Goal: Task Accomplishment & Management: Complete application form

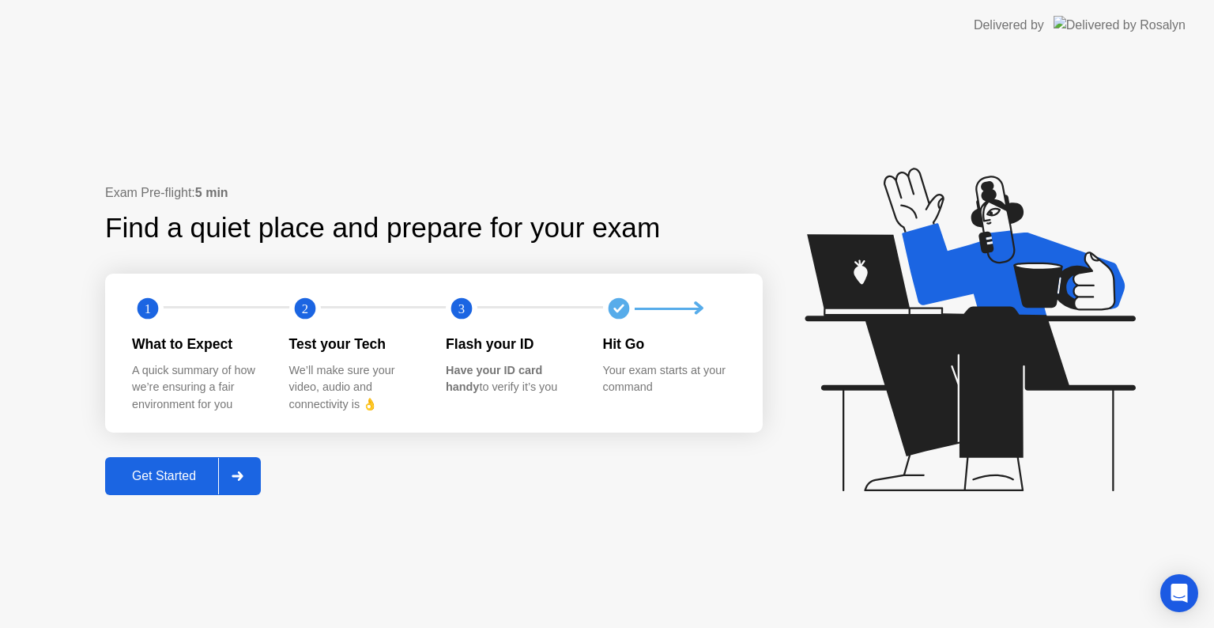
click at [209, 487] on button "Get Started" at bounding box center [183, 476] width 156 height 38
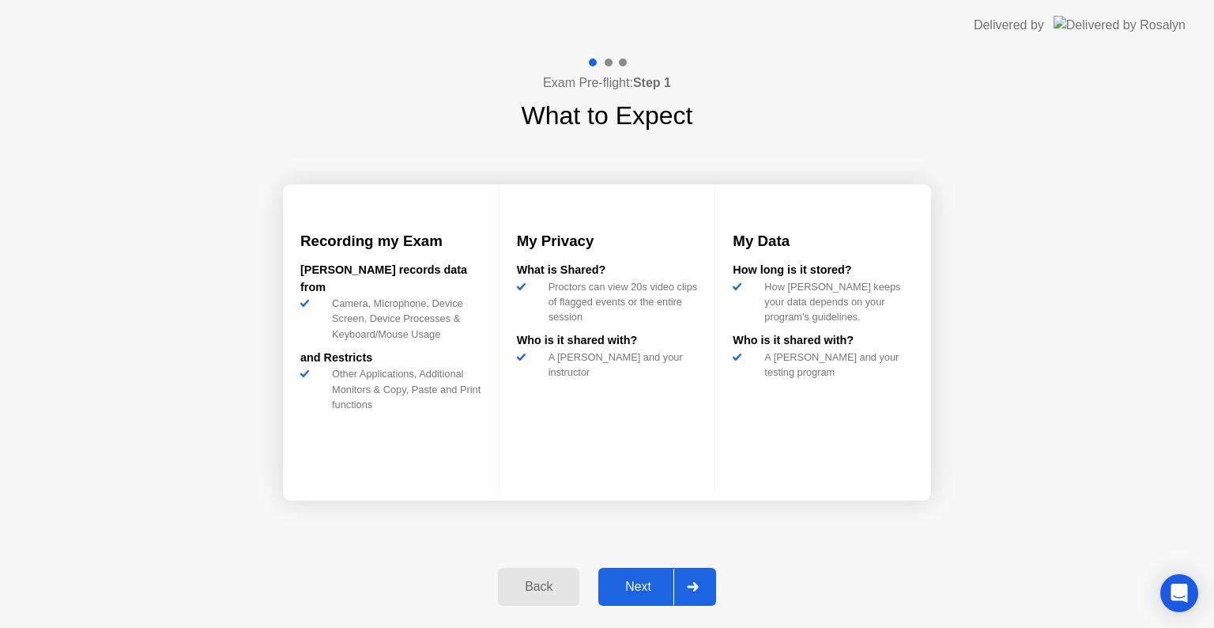
click at [634, 584] on div "Next" at bounding box center [638, 586] width 70 height 14
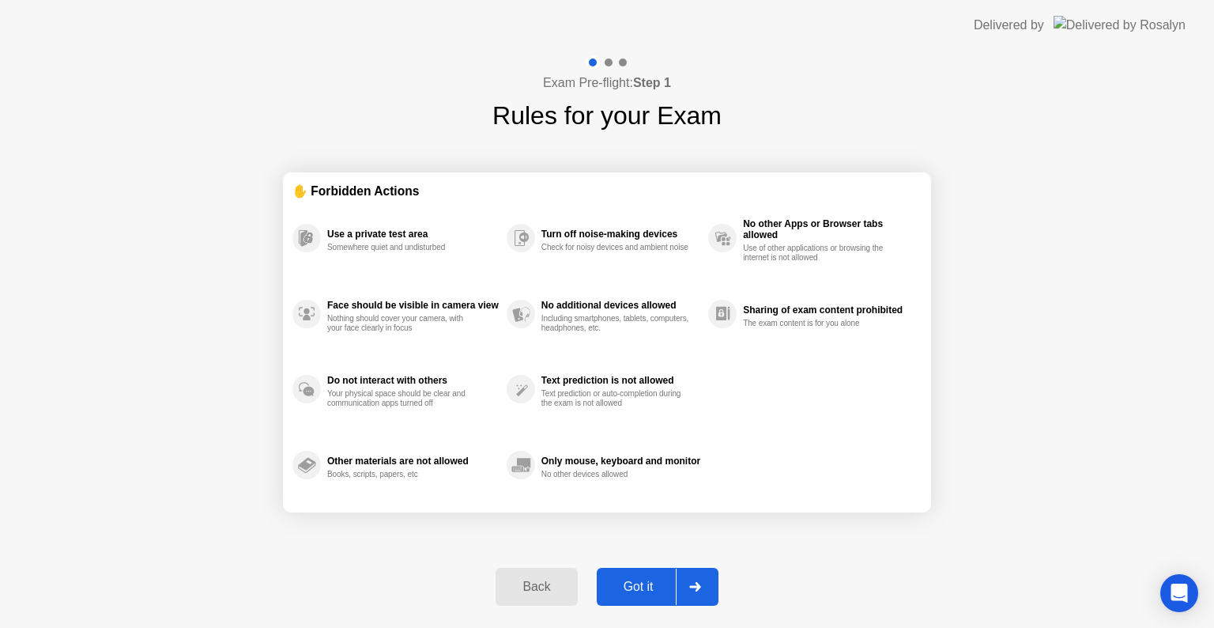
click at [639, 582] on div "Got it" at bounding box center [639, 586] width 74 height 14
select select "**********"
select select "*******"
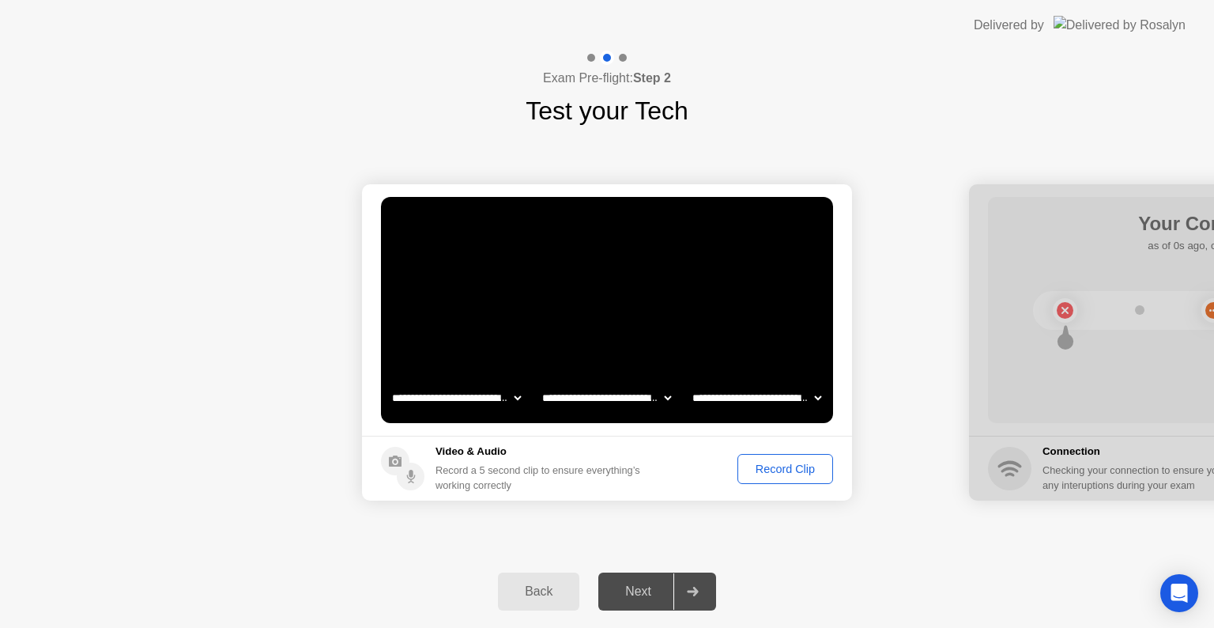
click at [794, 471] on div "Record Clip" at bounding box center [785, 468] width 85 height 13
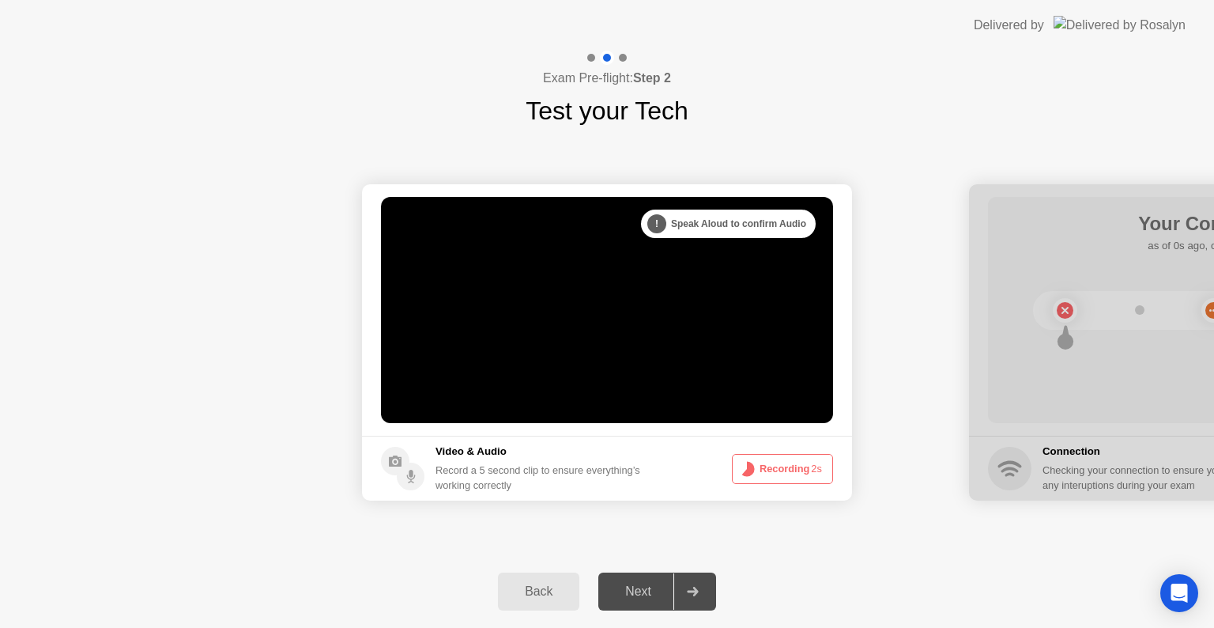
click at [791, 471] on button "Recording 2s" at bounding box center [782, 469] width 101 height 30
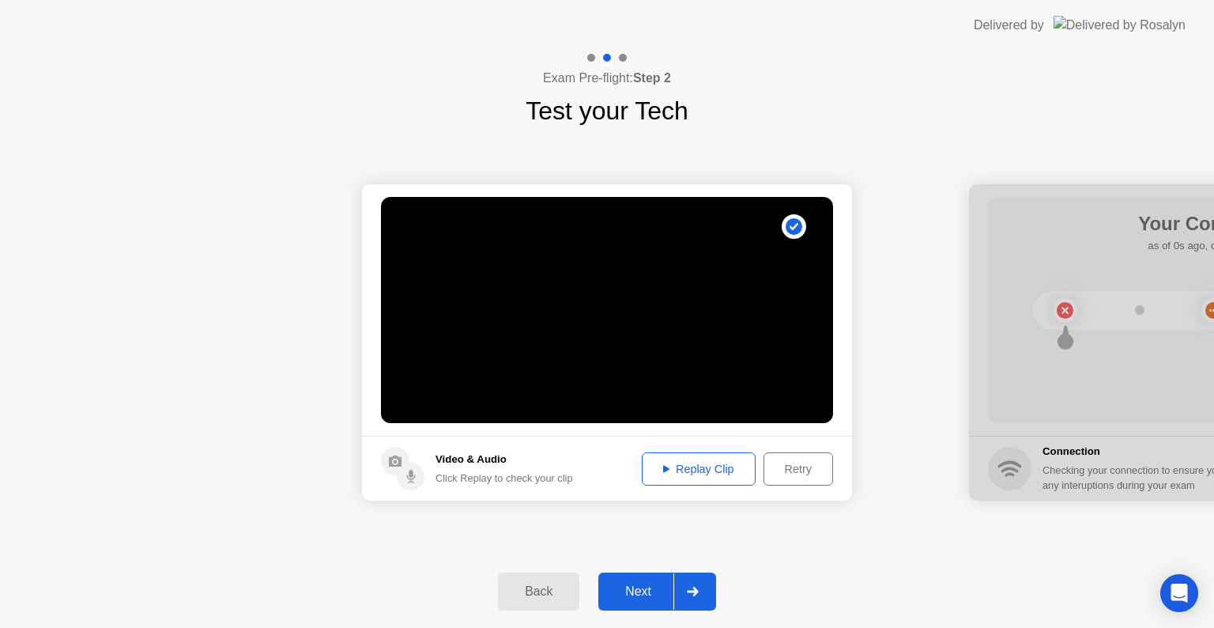
click at [689, 467] on div "Replay Clip" at bounding box center [698, 468] width 103 height 13
click at [661, 588] on div "Next" at bounding box center [638, 591] width 70 height 14
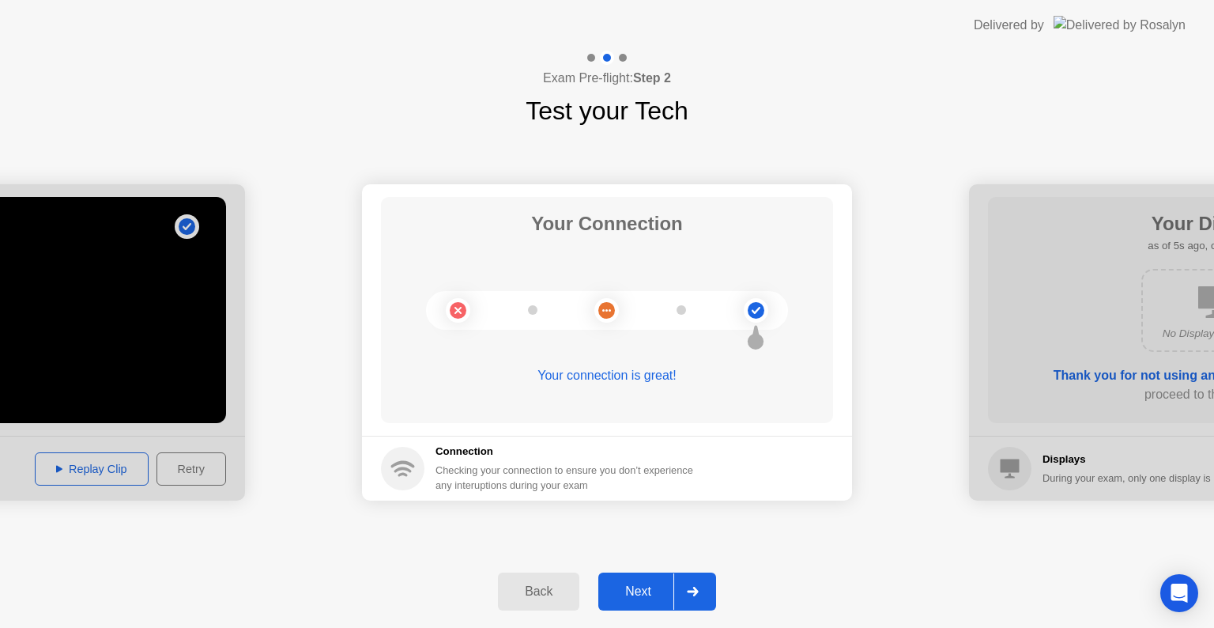
click at [689, 591] on icon at bounding box center [692, 591] width 11 height 9
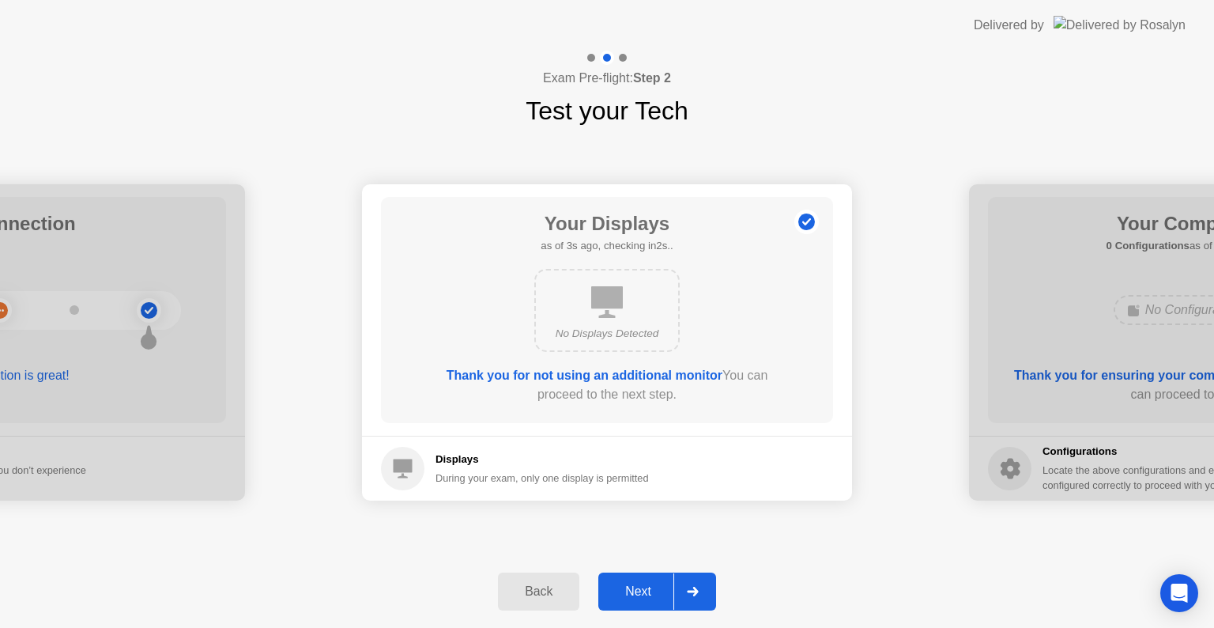
click at [686, 589] on div at bounding box center [693, 591] width 38 height 36
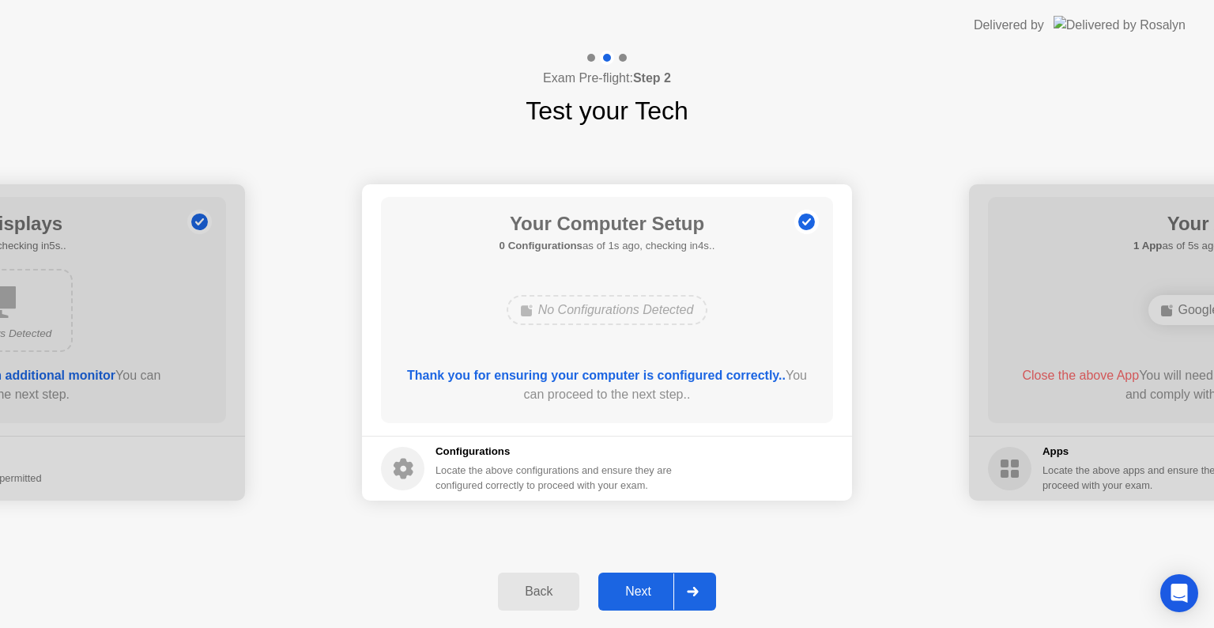
click at [686, 589] on div at bounding box center [693, 591] width 38 height 36
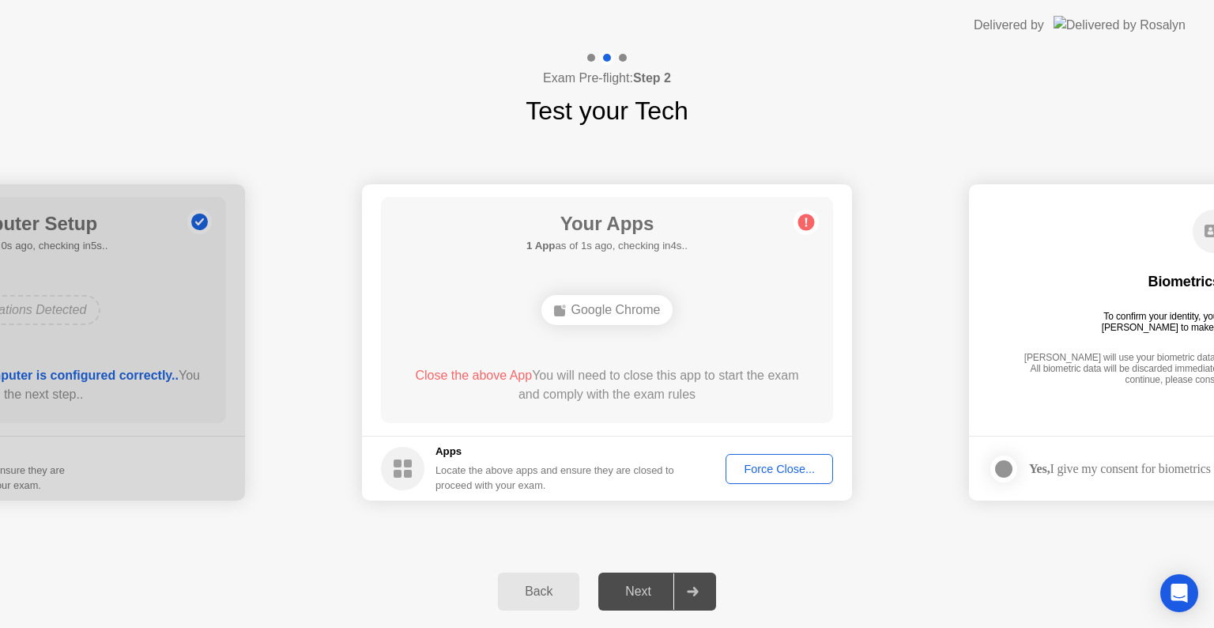
click at [749, 464] on div "Force Close..." at bounding box center [779, 468] width 96 height 13
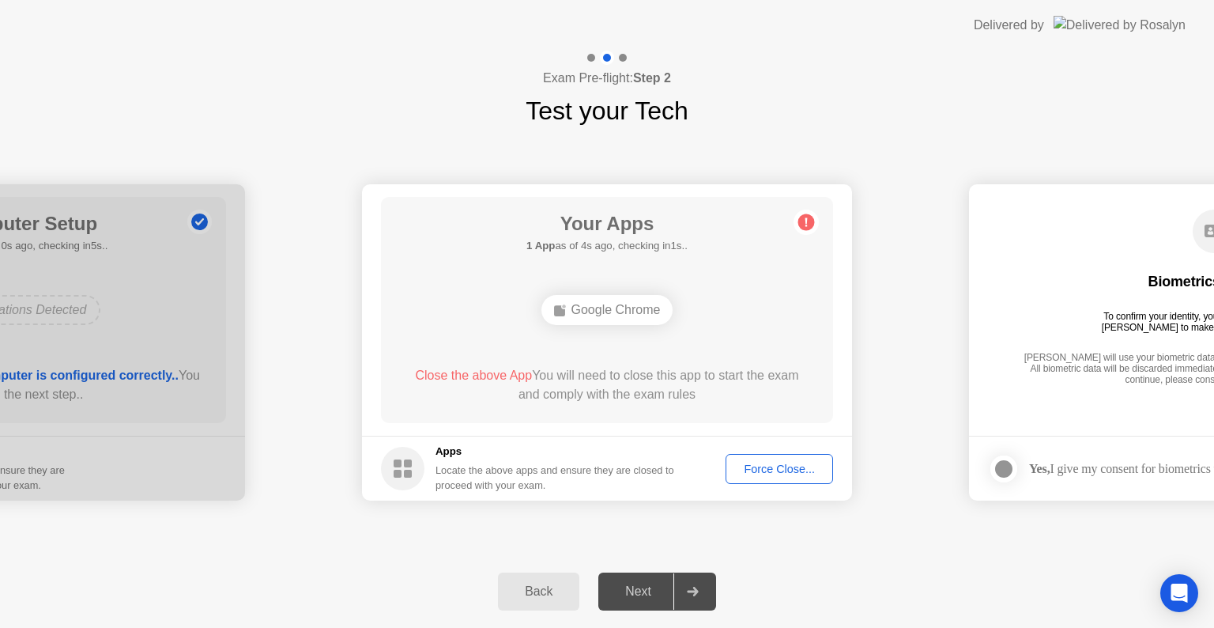
click at [760, 466] on div "Force Close..." at bounding box center [779, 468] width 96 height 13
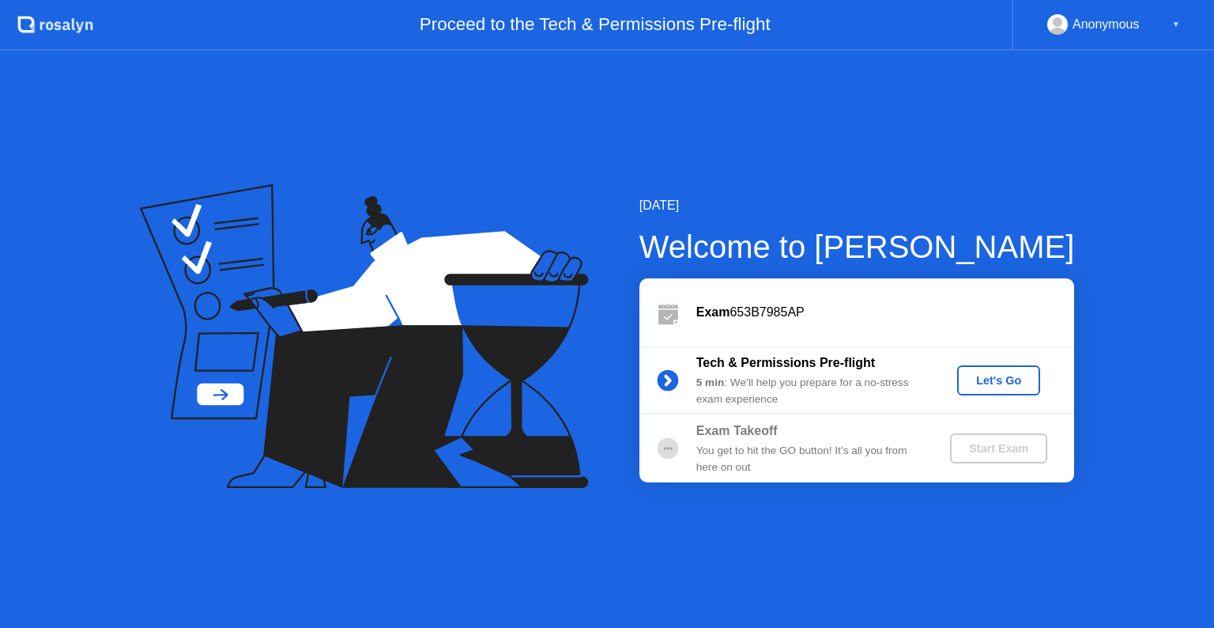
click at [1013, 379] on div "Let's Go" at bounding box center [999, 380] width 70 height 13
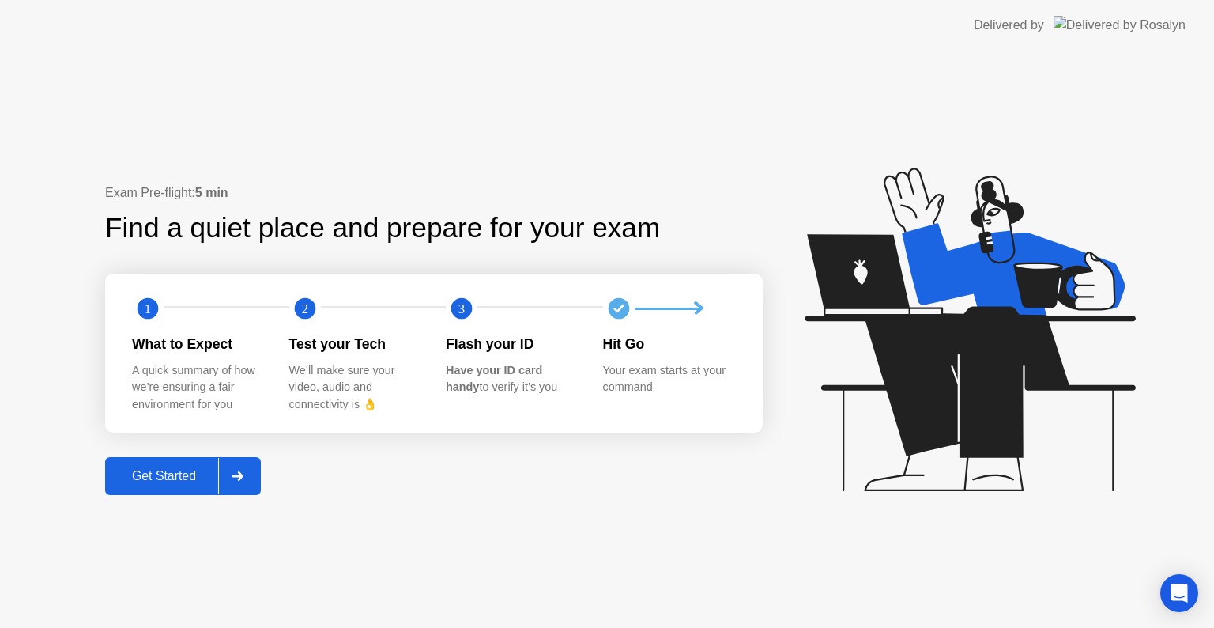
click at [206, 478] on div "Get Started" at bounding box center [164, 476] width 108 height 14
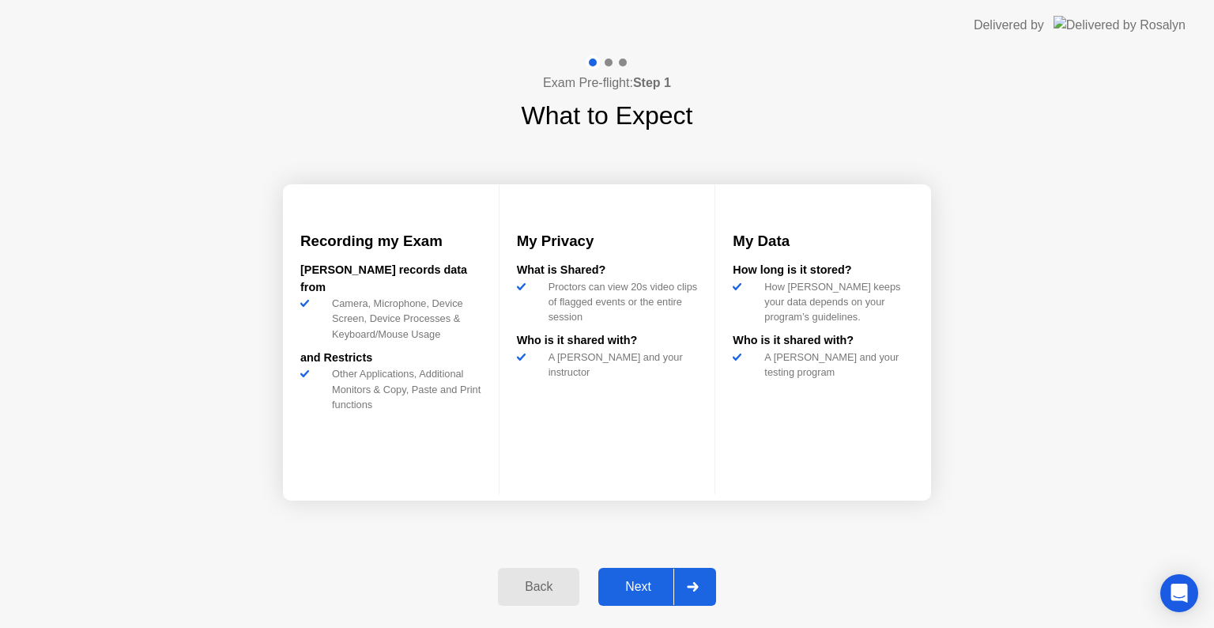
click at [651, 579] on div "Next" at bounding box center [638, 586] width 70 height 14
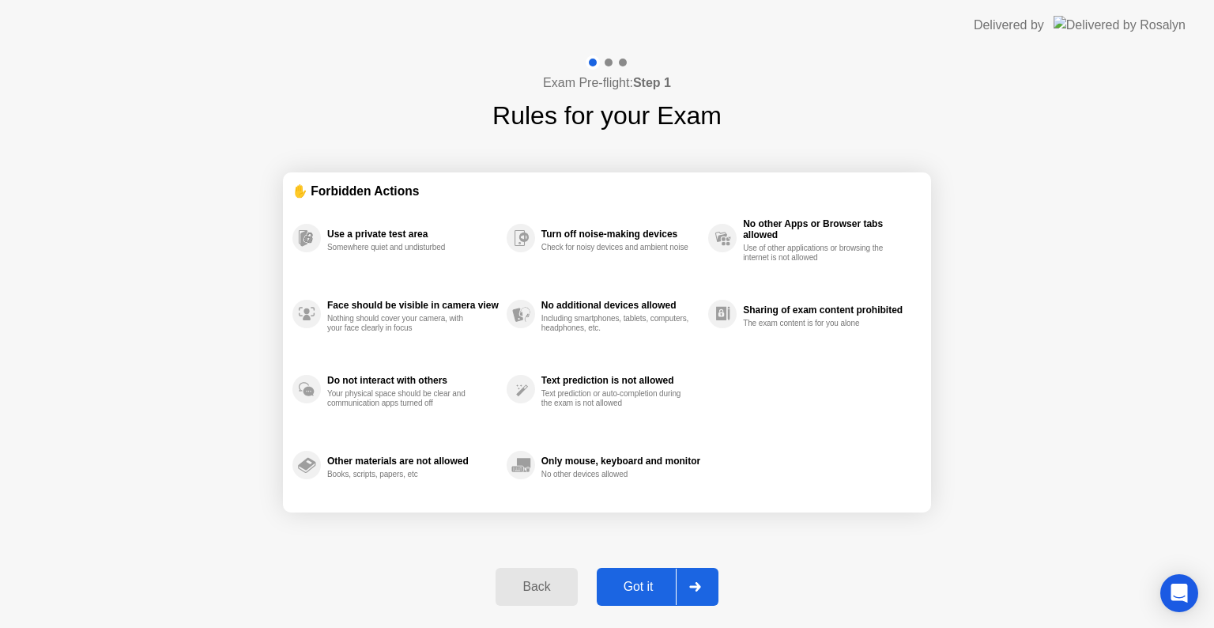
click at [650, 579] on div "Got it" at bounding box center [639, 586] width 74 height 14
select select "**********"
select select "*******"
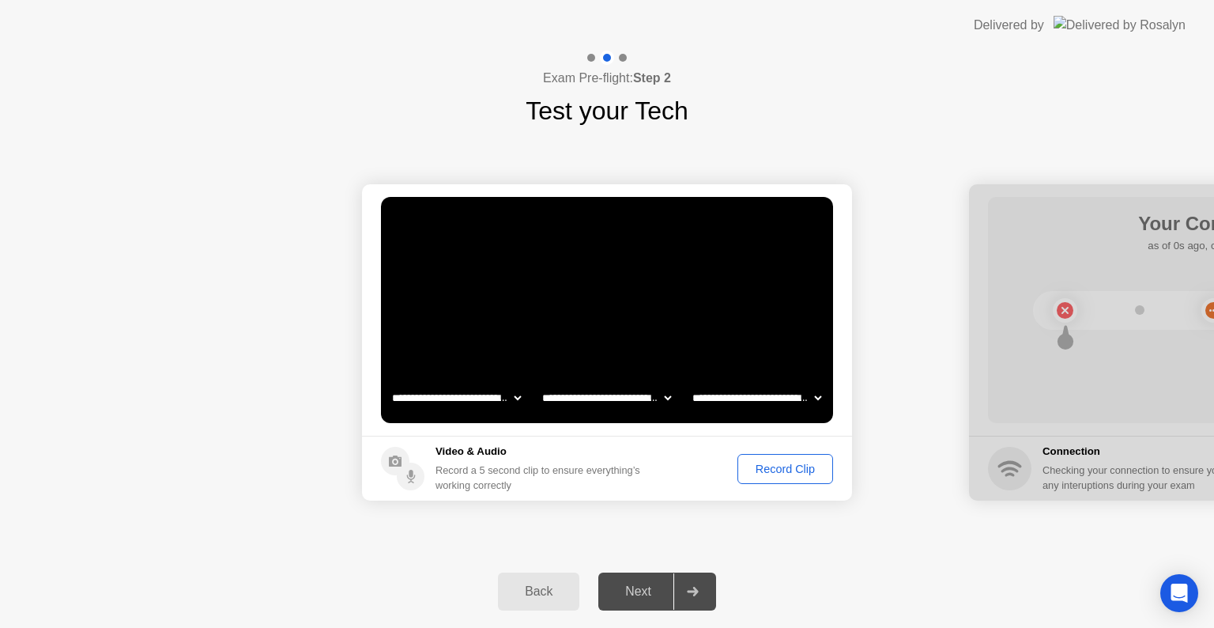
click at [783, 468] on div "Record Clip" at bounding box center [785, 468] width 85 height 13
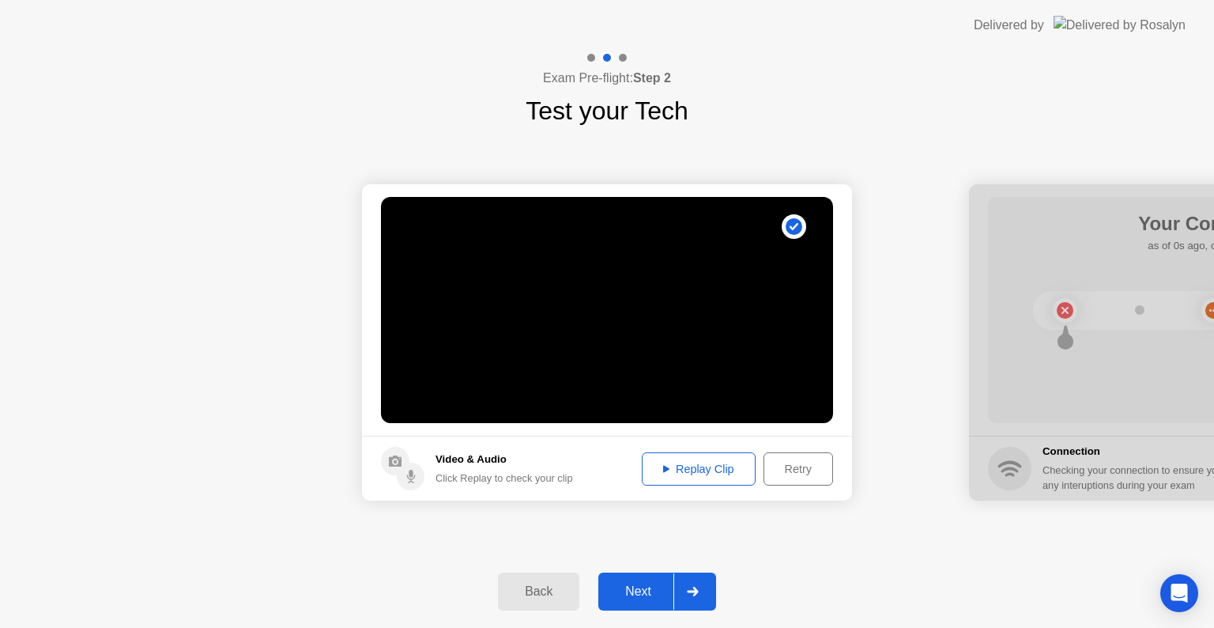
click at [715, 462] on div "Replay Clip" at bounding box center [698, 468] width 103 height 13
click at [664, 598] on div "Next" at bounding box center [638, 591] width 70 height 14
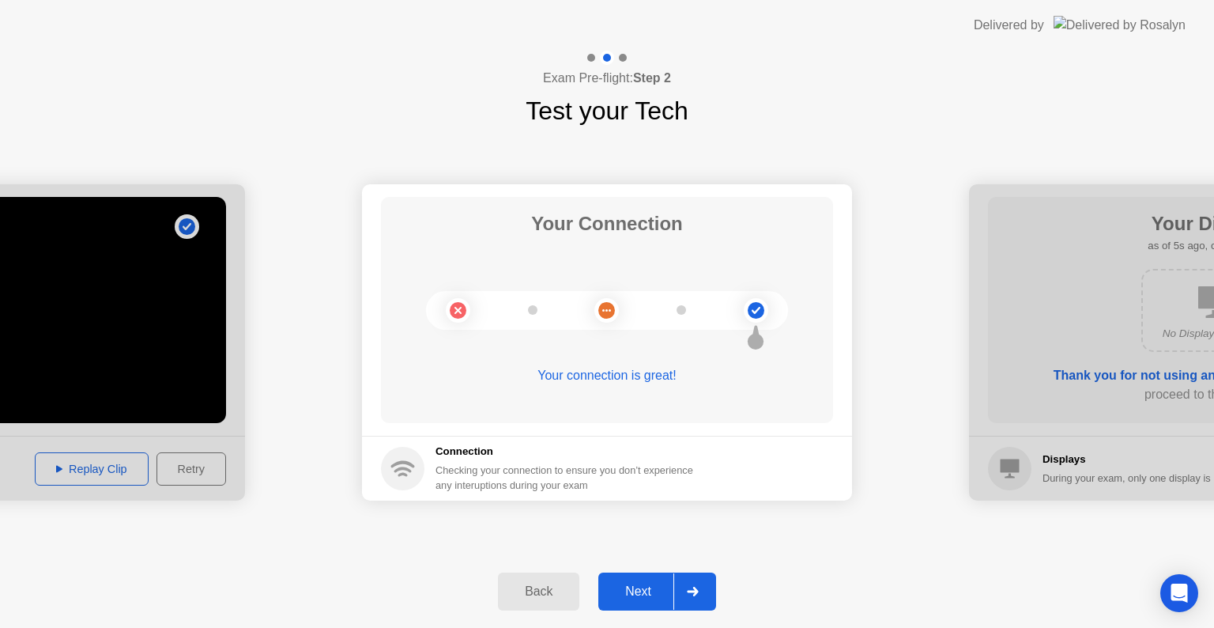
click at [700, 595] on div at bounding box center [693, 591] width 38 height 36
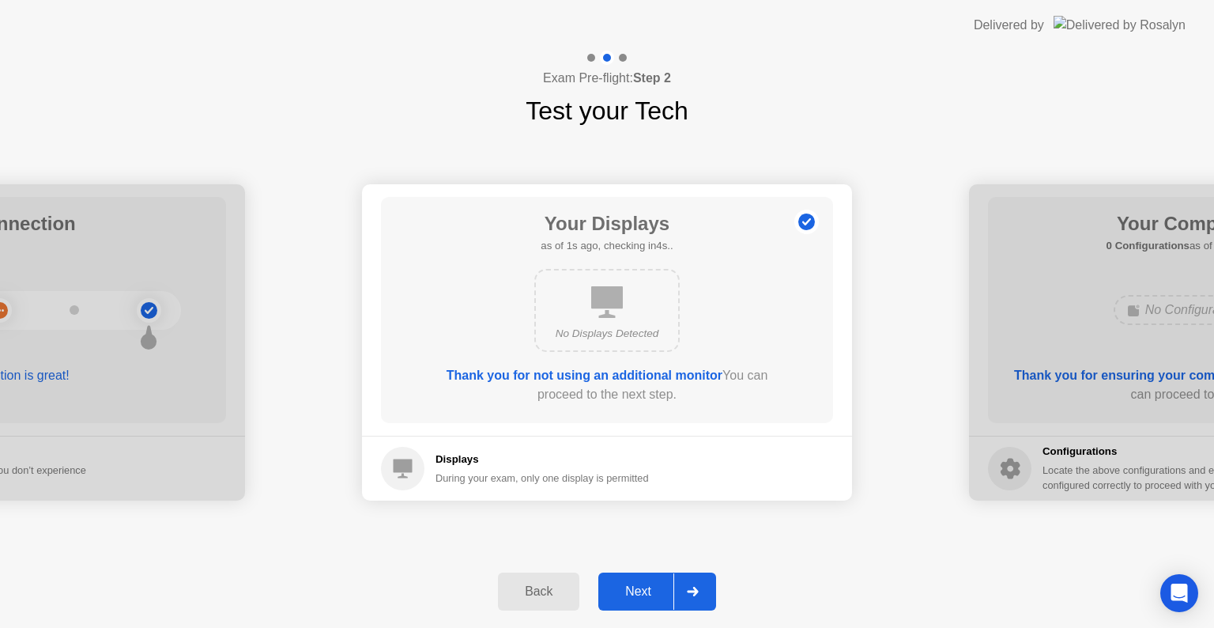
click at [693, 595] on div at bounding box center [693, 591] width 38 height 36
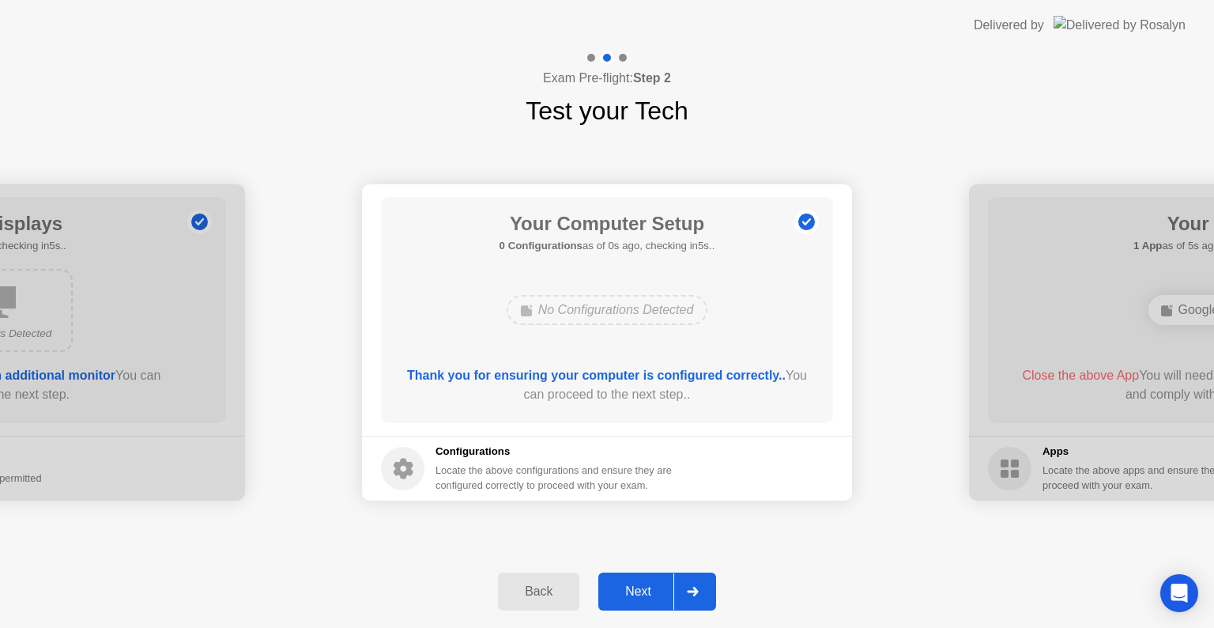
click at [693, 595] on div at bounding box center [693, 591] width 38 height 36
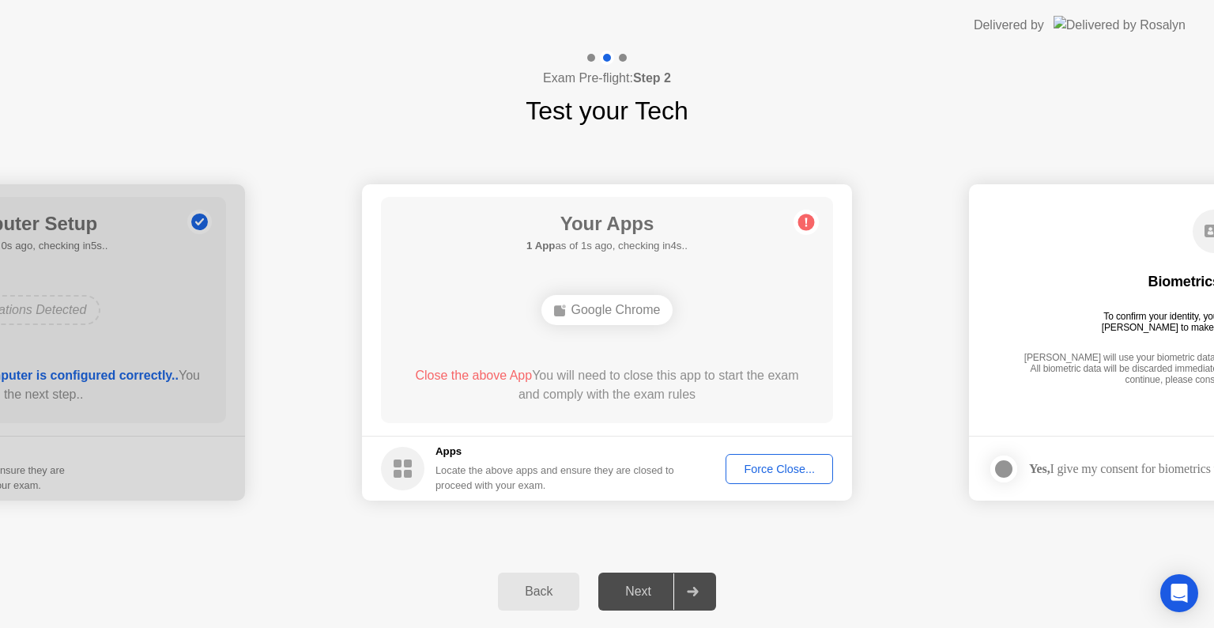
click at [764, 465] on div "Force Close..." at bounding box center [779, 468] width 96 height 13
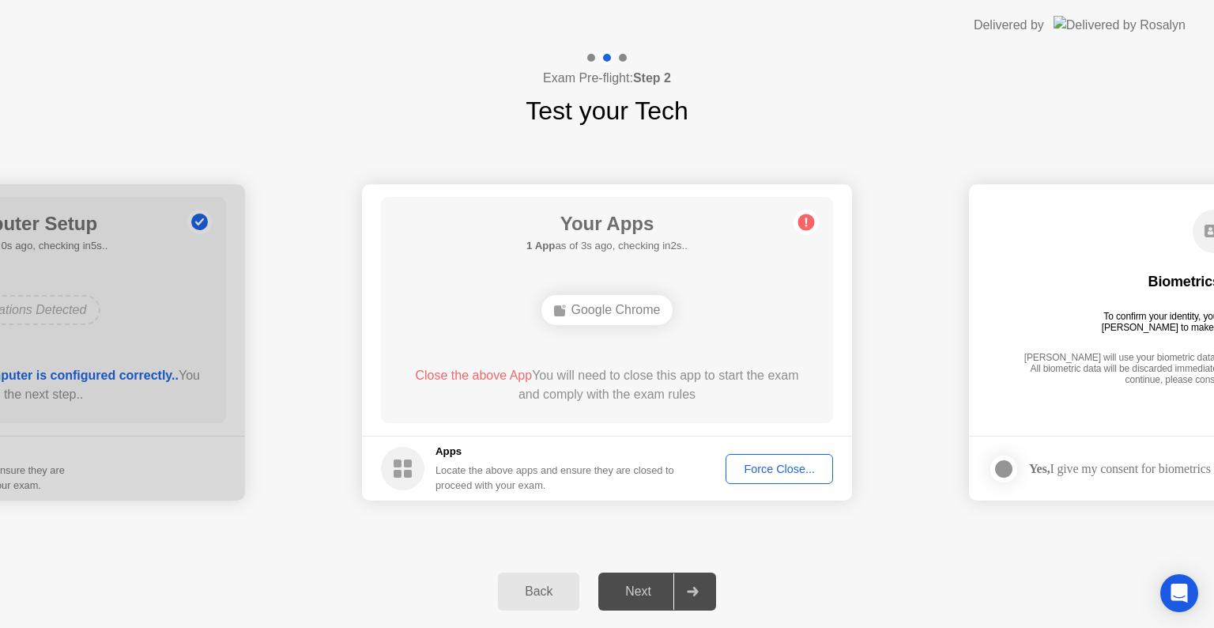
click at [765, 465] on div "Force Close..." at bounding box center [779, 468] width 96 height 13
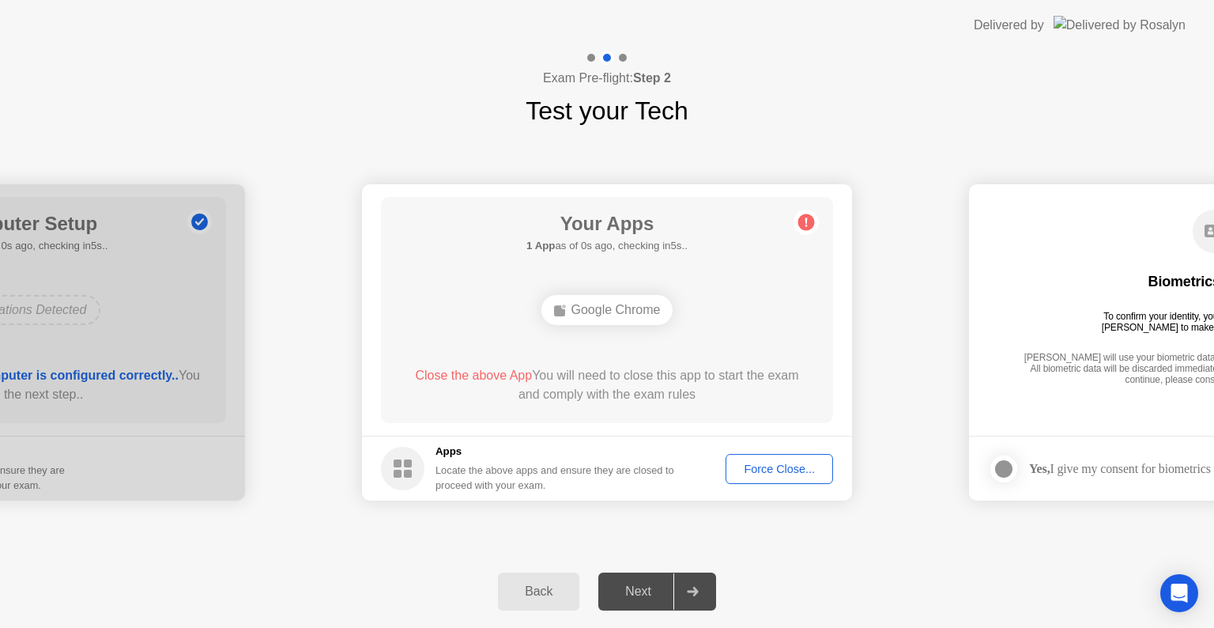
click at [776, 465] on div "Force Close..." at bounding box center [779, 468] width 96 height 13
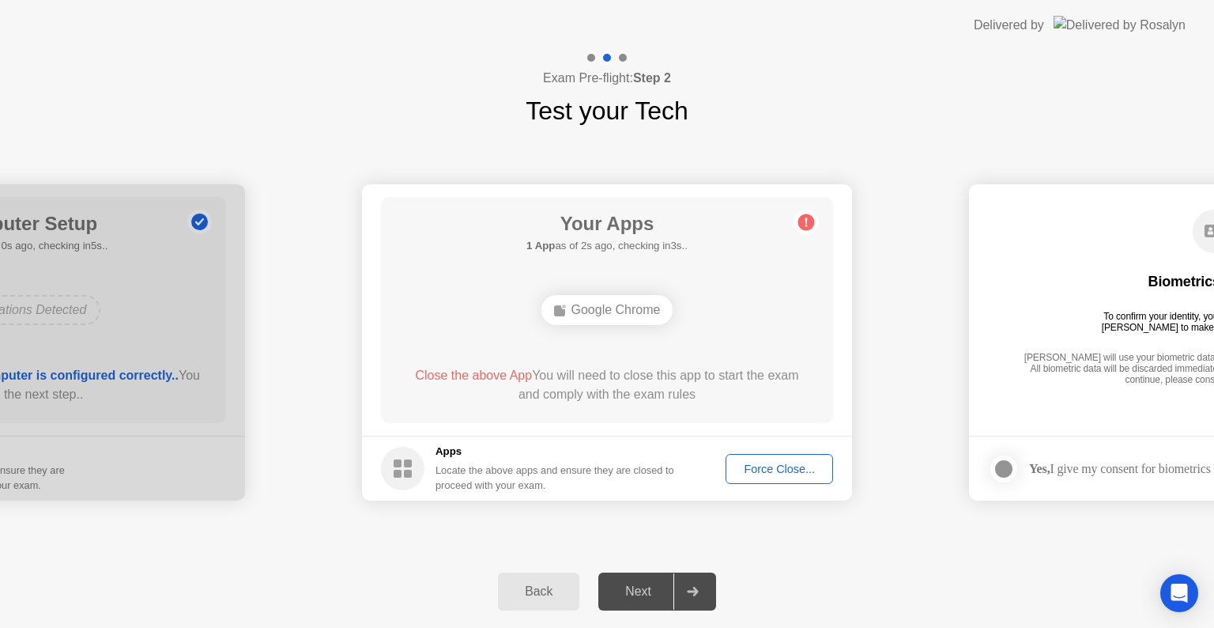
click at [767, 468] on div "Force Close..." at bounding box center [779, 468] width 96 height 13
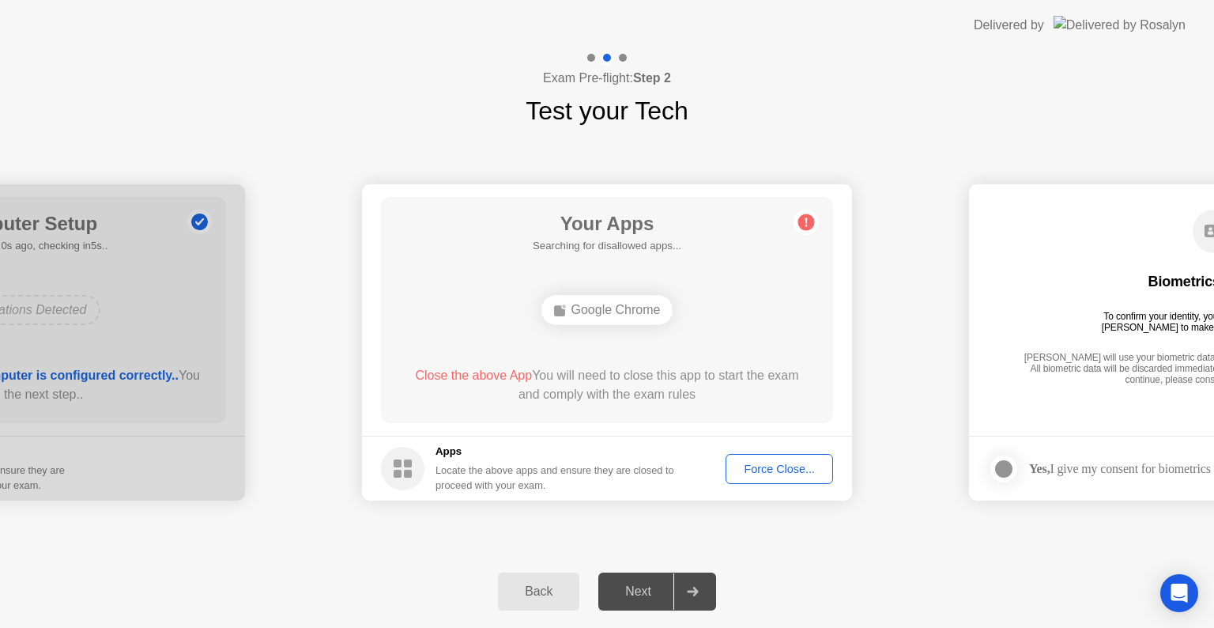
click at [778, 462] on div "Force Close..." at bounding box center [779, 468] width 96 height 13
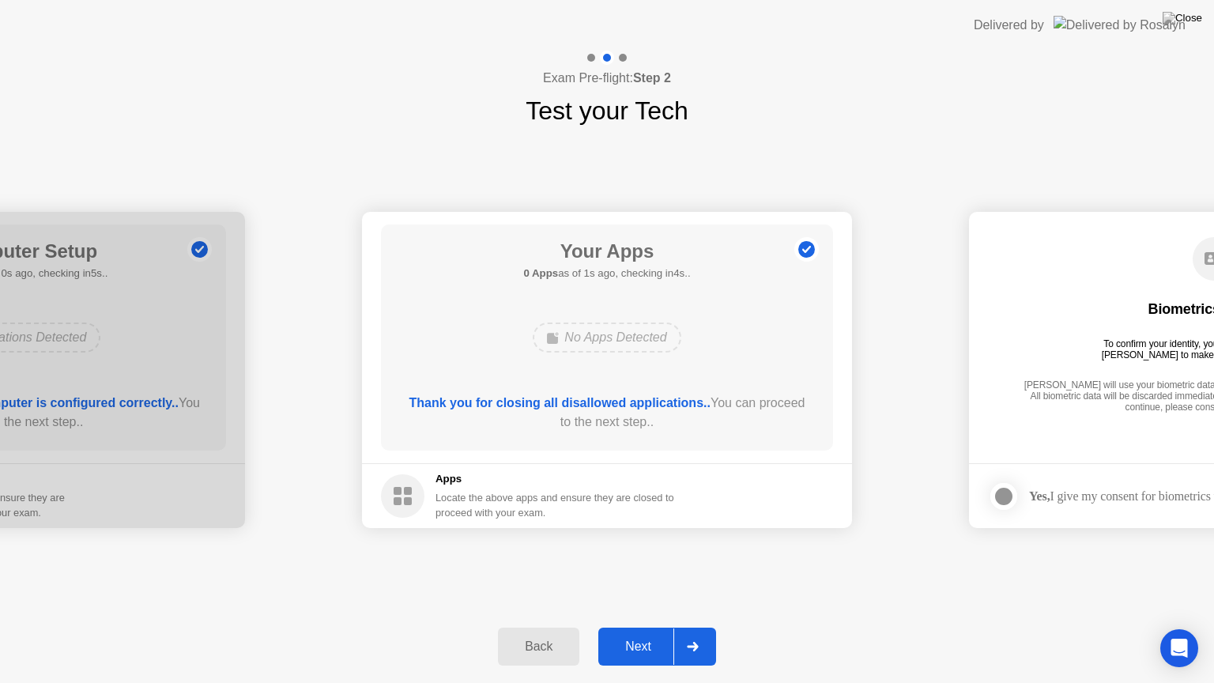
click at [692, 627] on div at bounding box center [693, 646] width 38 height 36
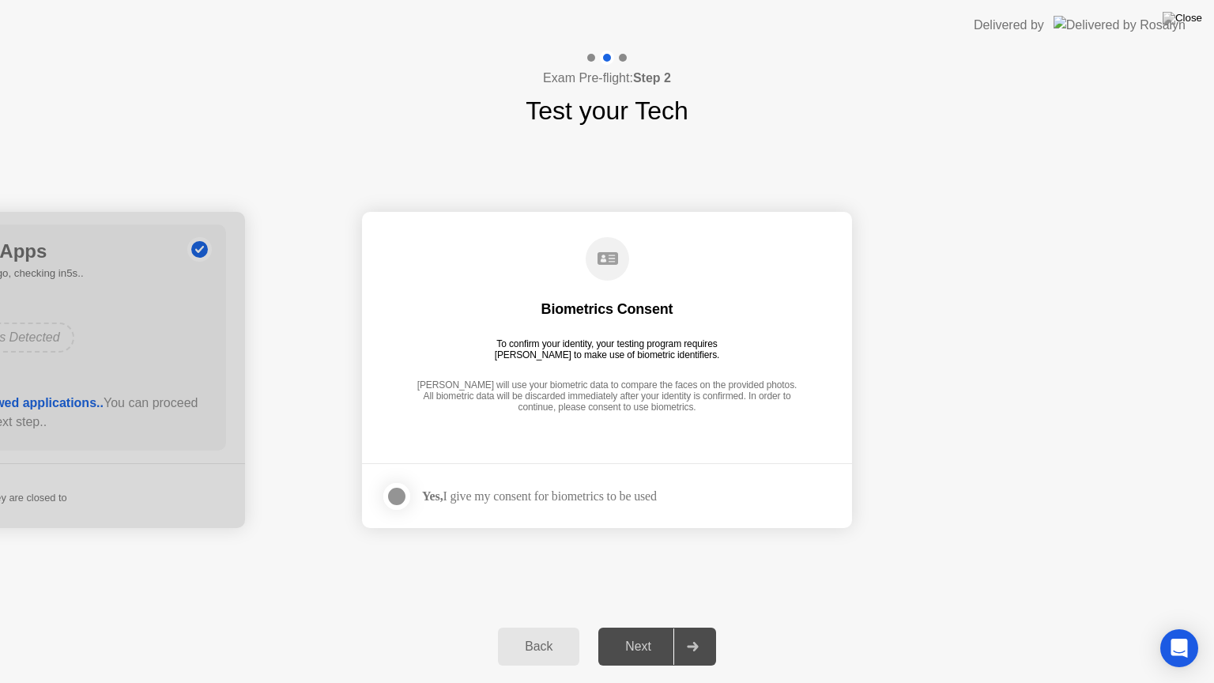
click at [394, 496] on div at bounding box center [396, 496] width 19 height 19
click at [645, 627] on div "Next" at bounding box center [638, 647] width 70 height 14
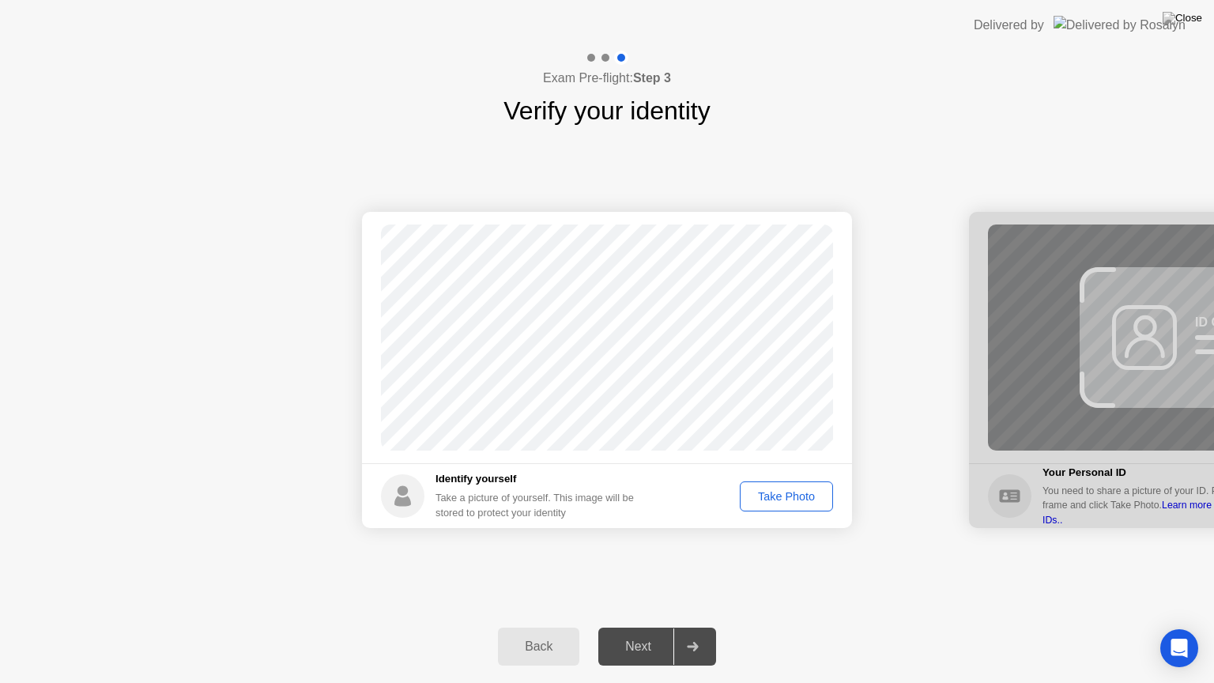
click at [787, 495] on body "Delivered by Exam Pre-flight: Step 3 Verify your identity Success Photo is corr…" at bounding box center [607, 341] width 1214 height 683
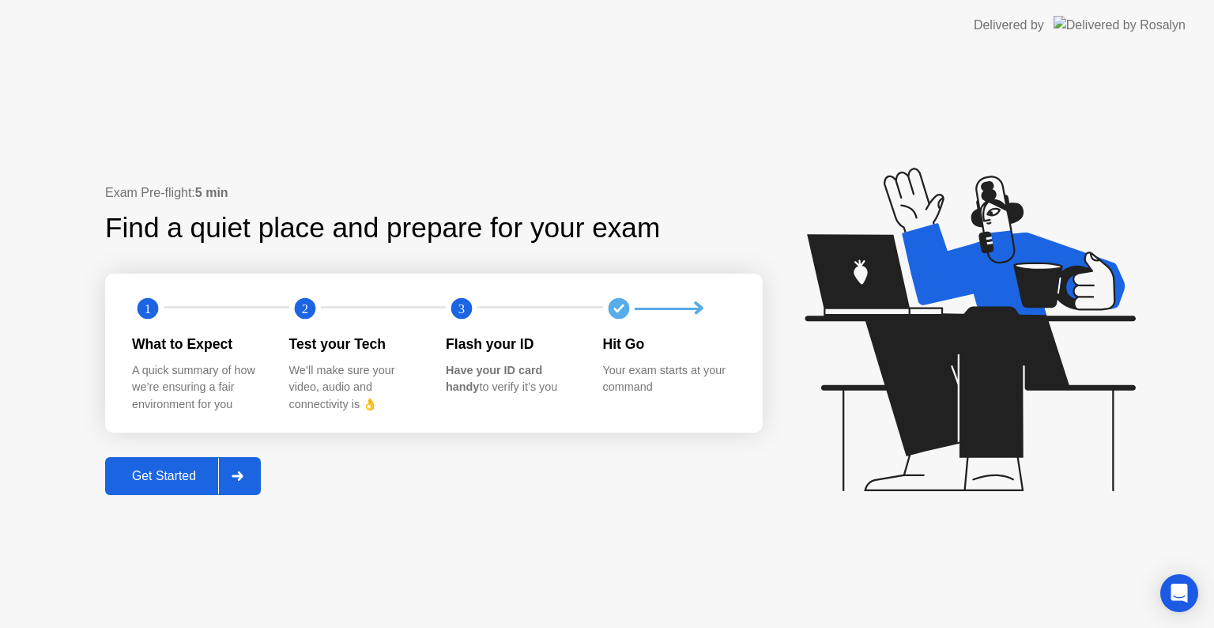
click at [160, 481] on div "Get Started" at bounding box center [164, 476] width 108 height 14
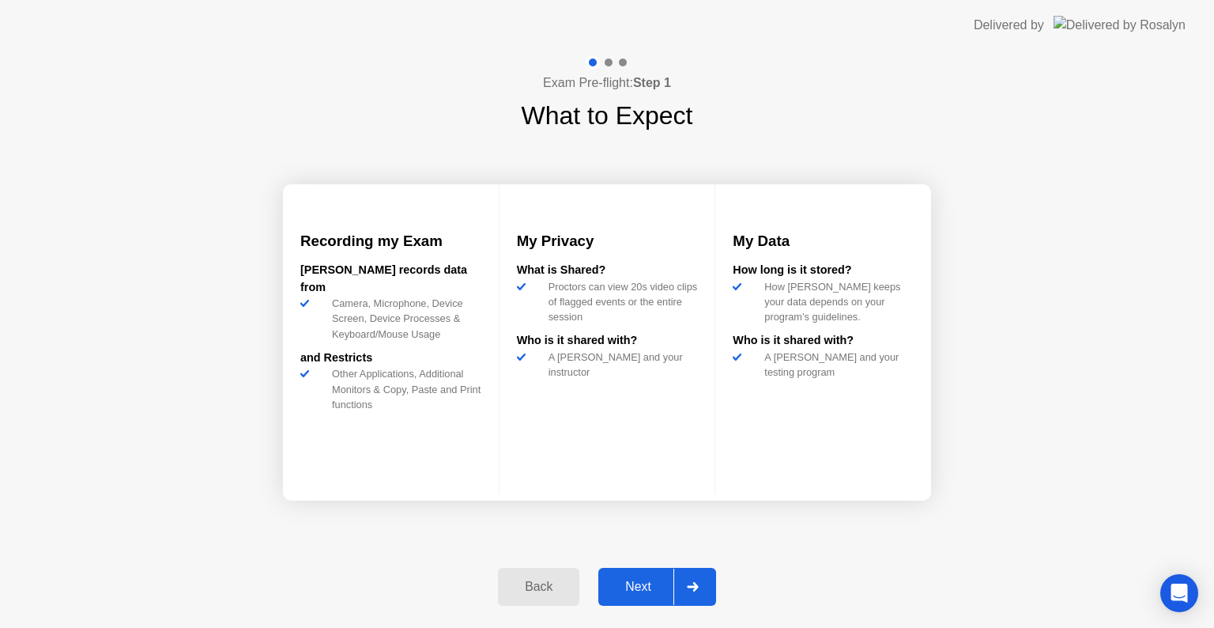
click at [632, 584] on div "Next" at bounding box center [638, 586] width 70 height 14
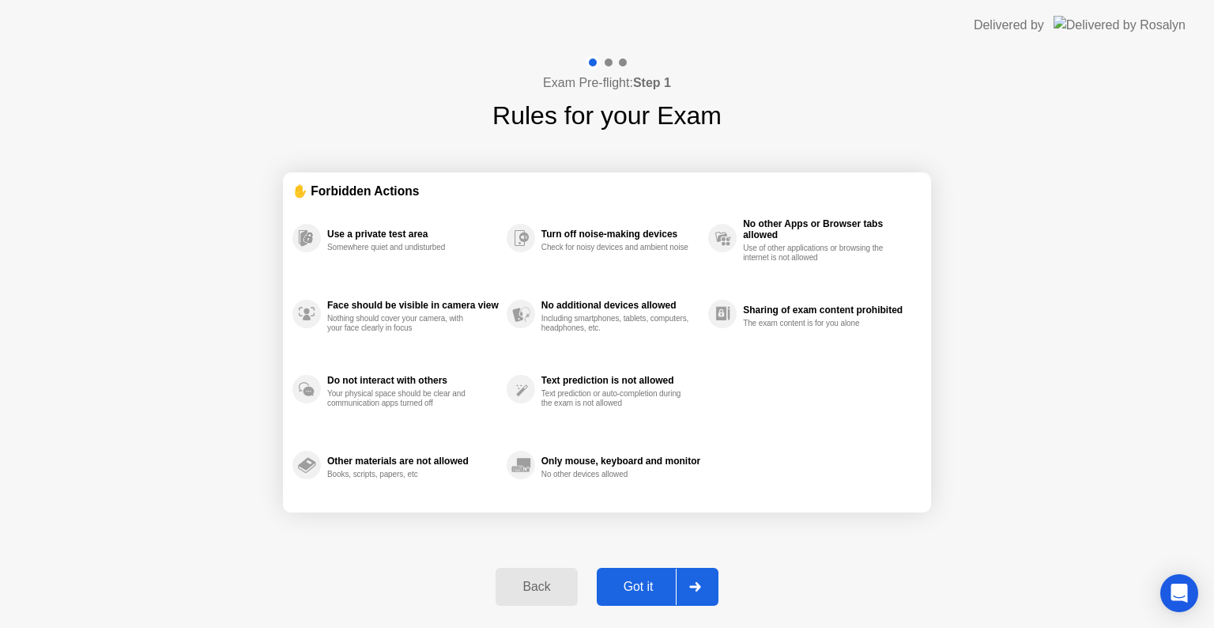
click at [632, 584] on div "Got it" at bounding box center [639, 586] width 74 height 14
select select "**********"
select select "*******"
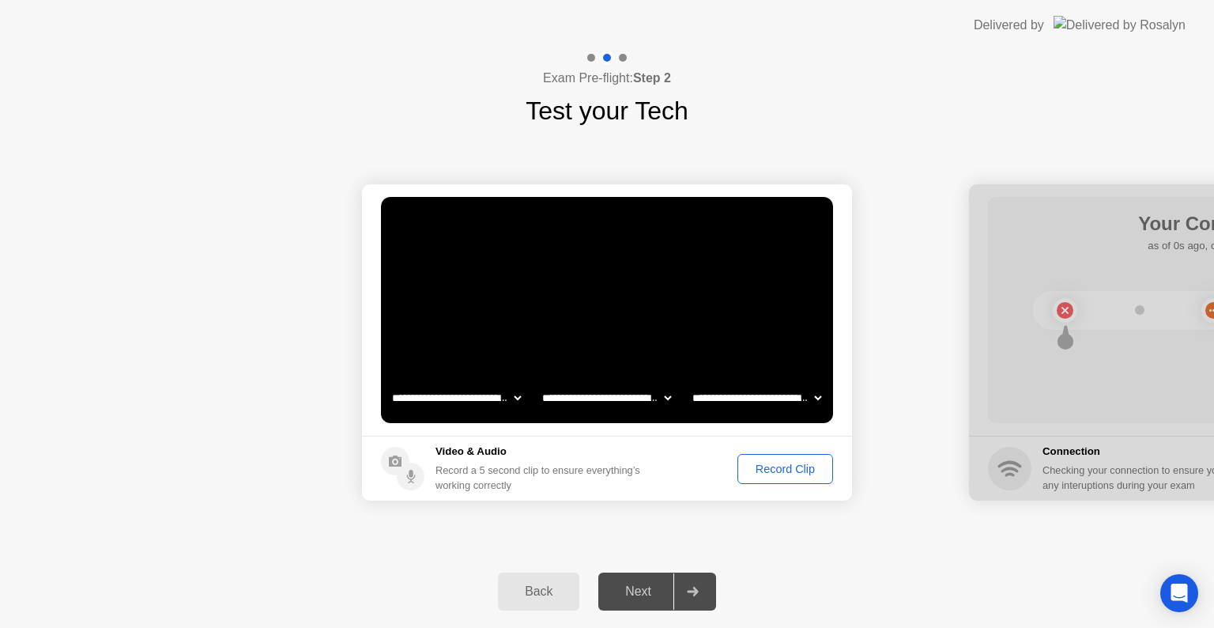
click at [791, 468] on div "Record Clip" at bounding box center [785, 468] width 85 height 13
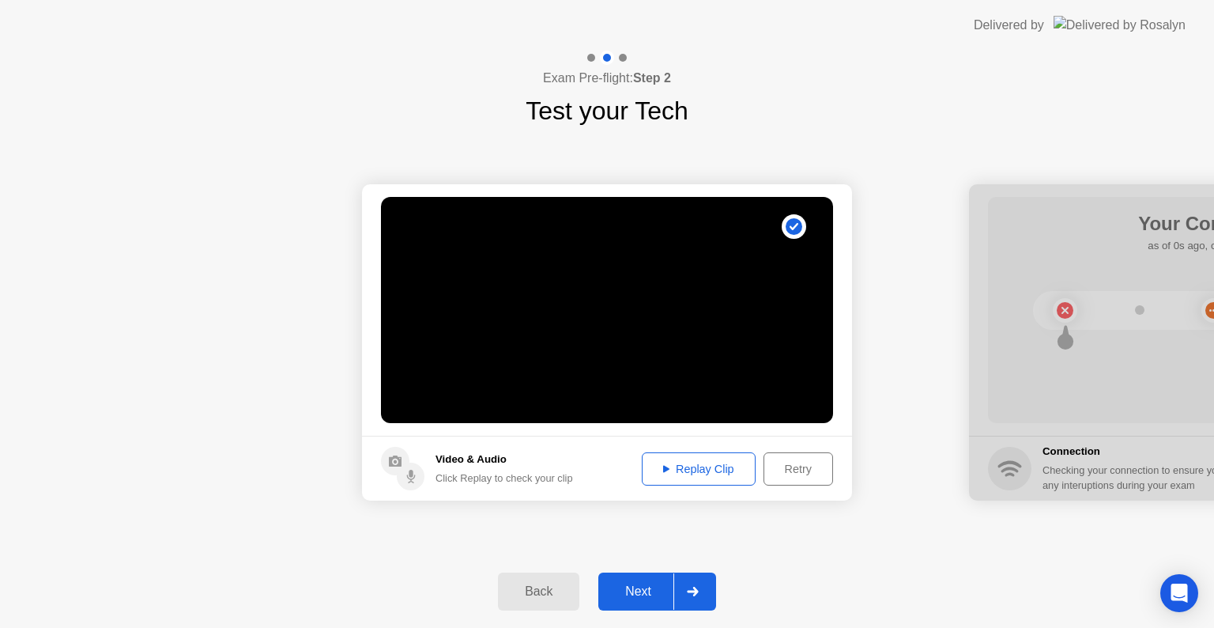
click at [655, 596] on div "Next" at bounding box center [638, 591] width 70 height 14
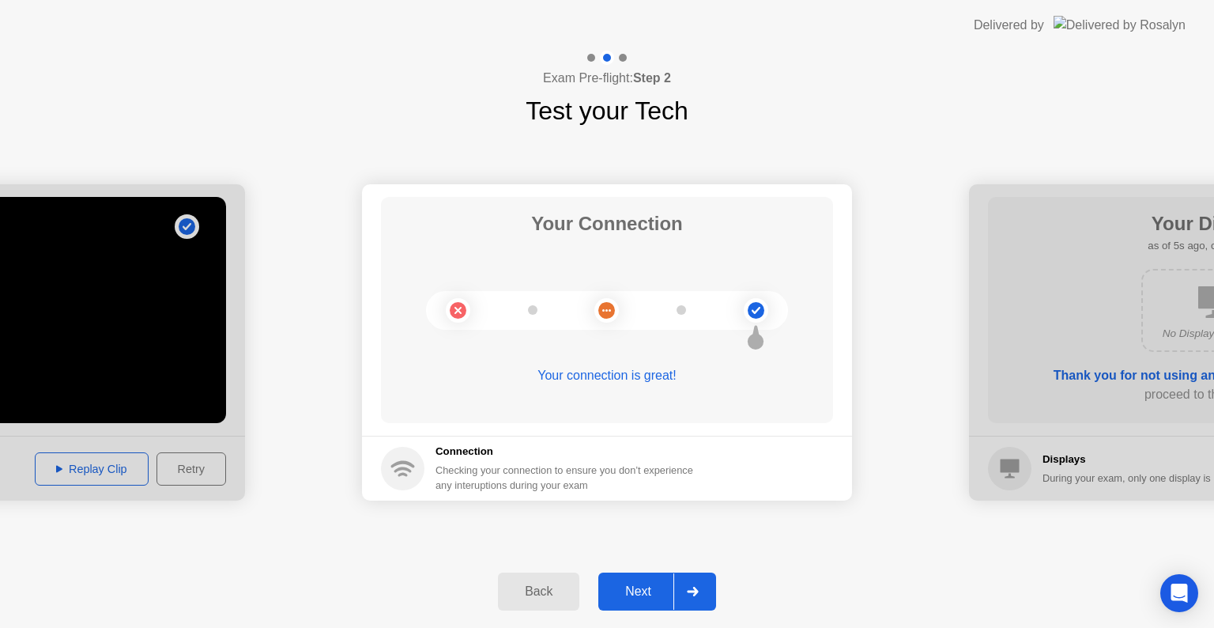
click at [625, 587] on div "Next" at bounding box center [638, 591] width 70 height 14
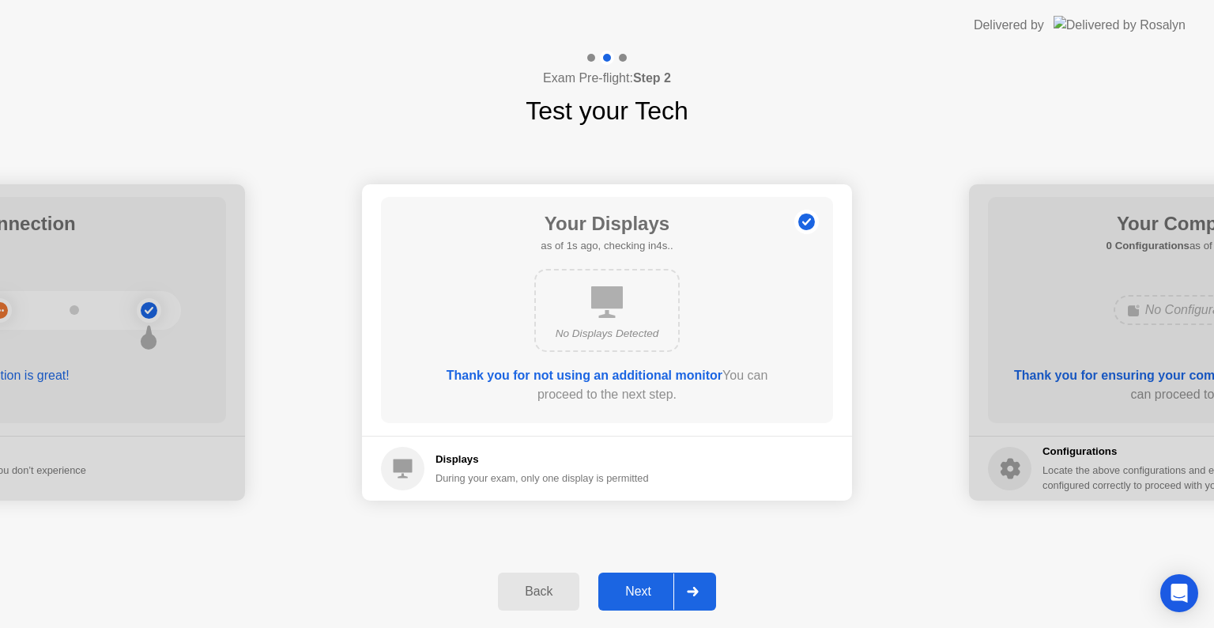
click at [626, 587] on div "Next" at bounding box center [638, 591] width 70 height 14
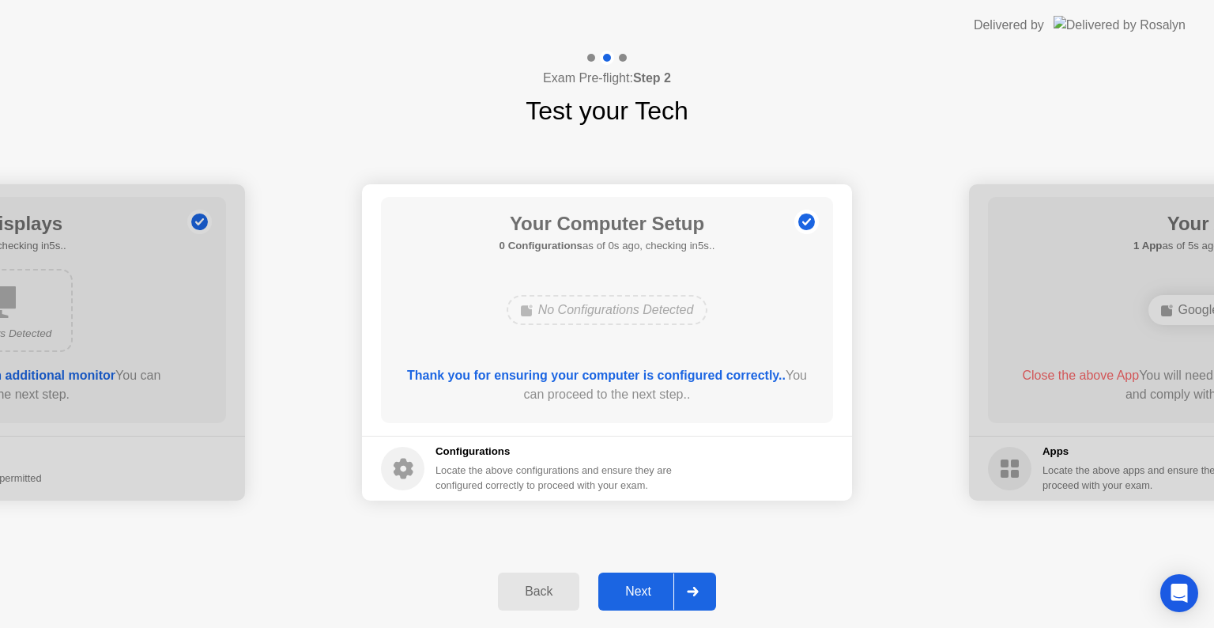
click at [626, 587] on div "Next" at bounding box center [638, 591] width 70 height 14
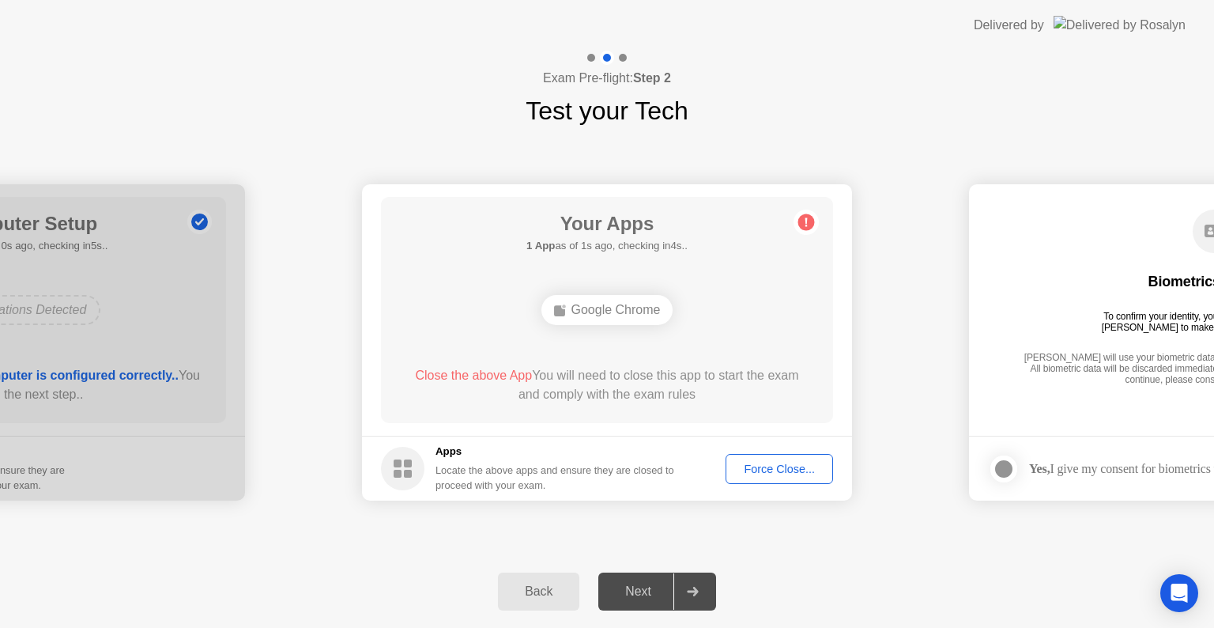
click at [799, 462] on div "Force Close..." at bounding box center [779, 468] width 96 height 13
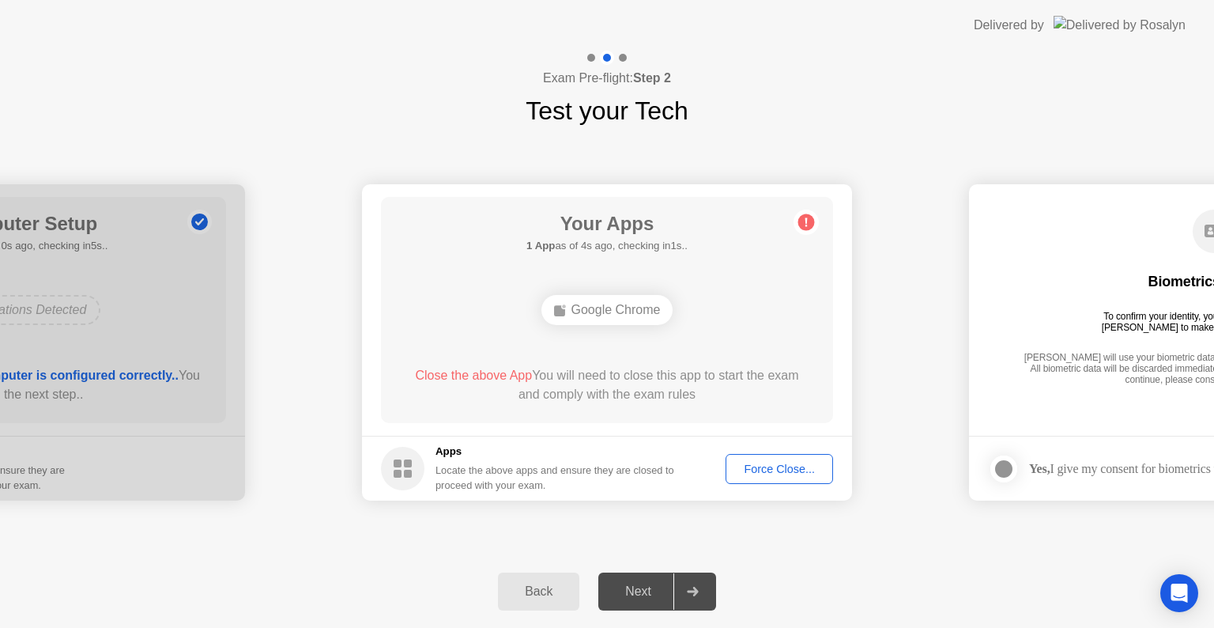
click at [798, 470] on div "Force Close..." at bounding box center [779, 468] width 96 height 13
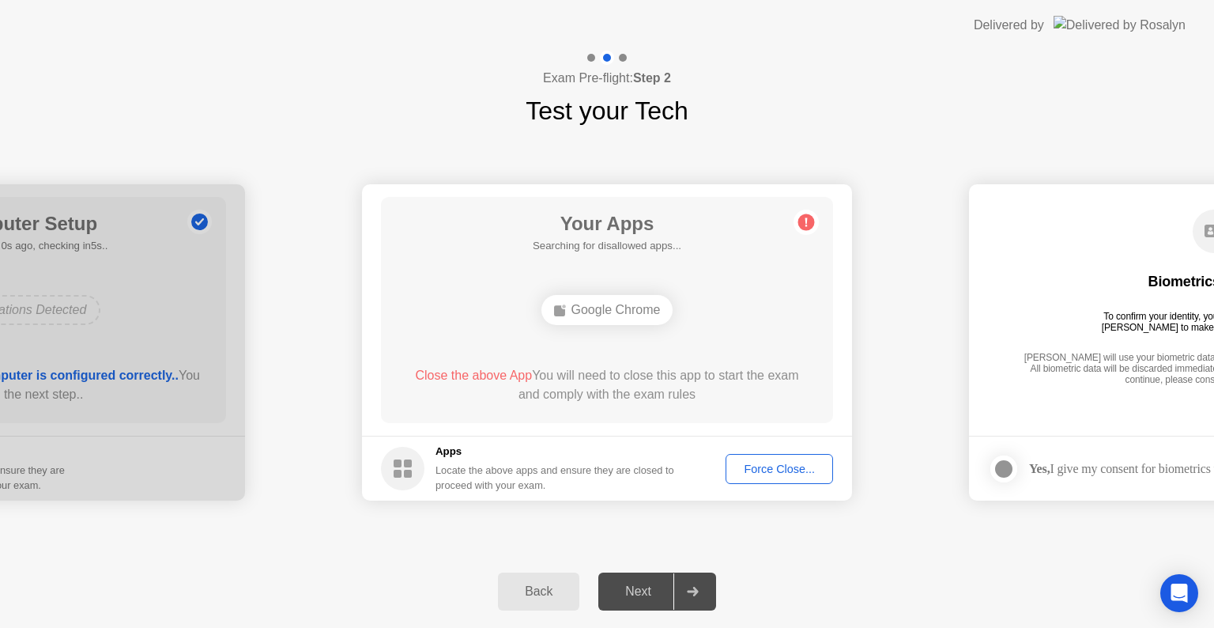
click at [764, 466] on div "Force Close..." at bounding box center [779, 468] width 96 height 13
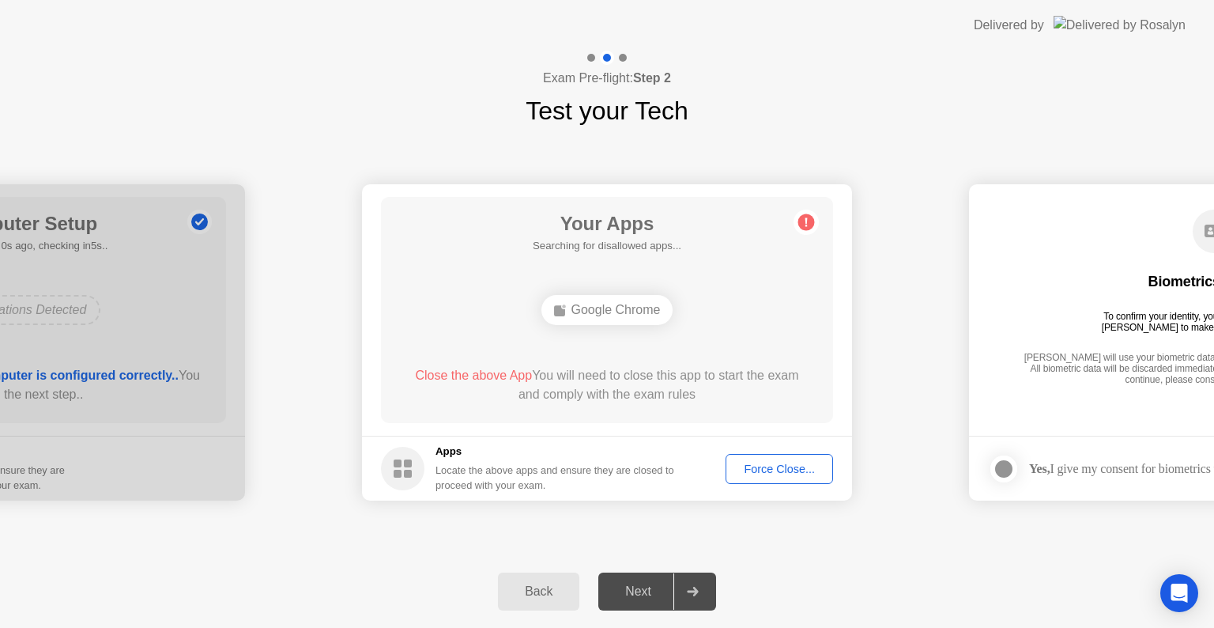
click at [768, 470] on div "Force Close..." at bounding box center [779, 468] width 96 height 13
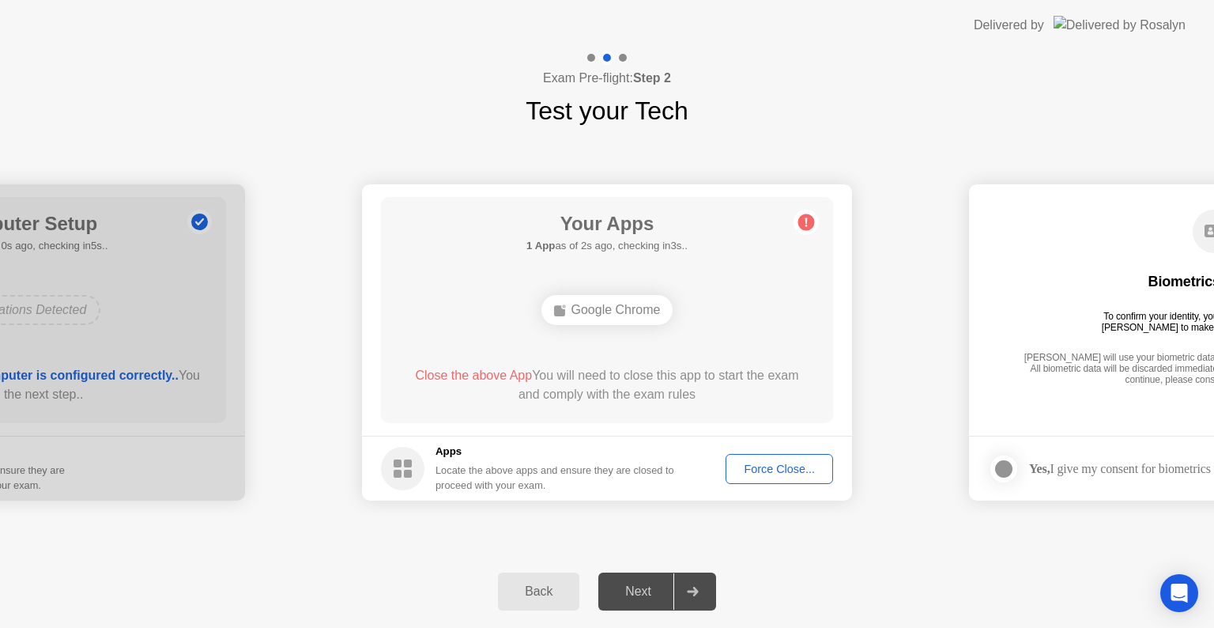
click at [772, 469] on div "Force Close..." at bounding box center [779, 468] width 96 height 13
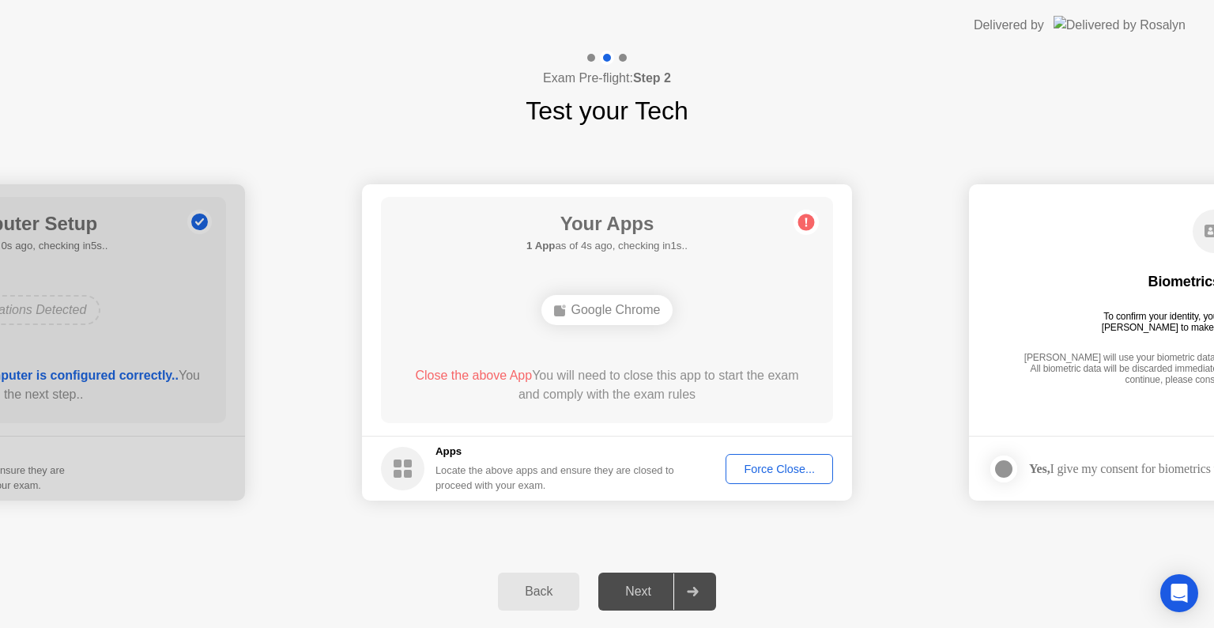
click at [1001, 462] on div at bounding box center [1003, 468] width 19 height 19
click at [759, 473] on div "Force Close..." at bounding box center [779, 468] width 96 height 13
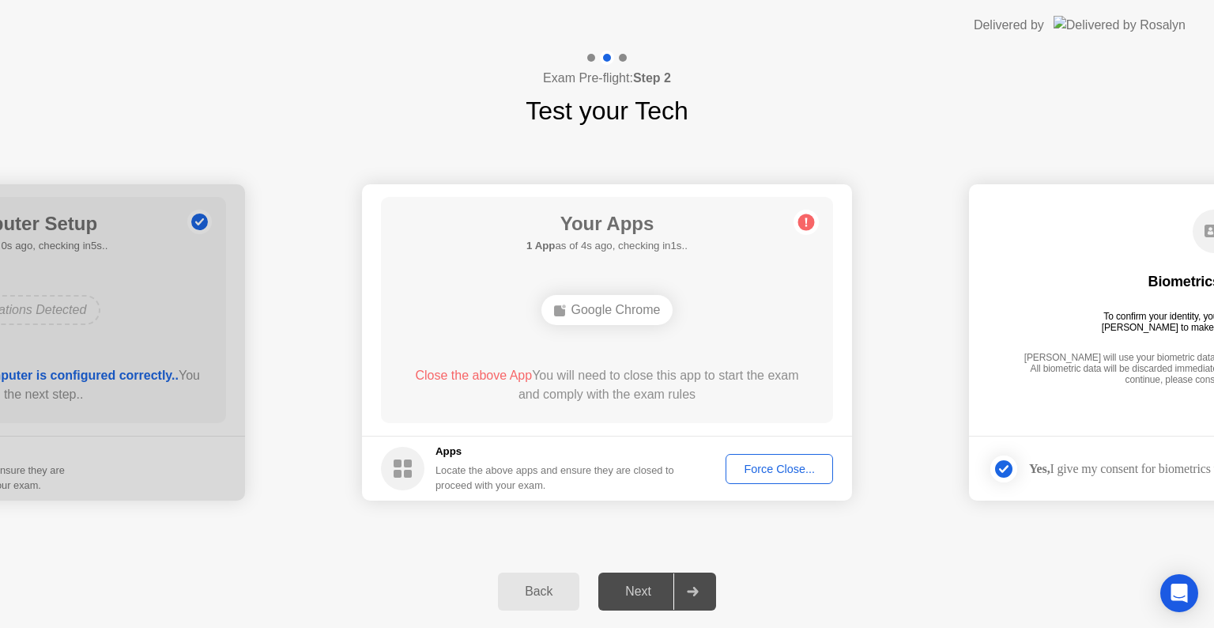
click at [759, 470] on div "Force Close..." at bounding box center [779, 468] width 96 height 13
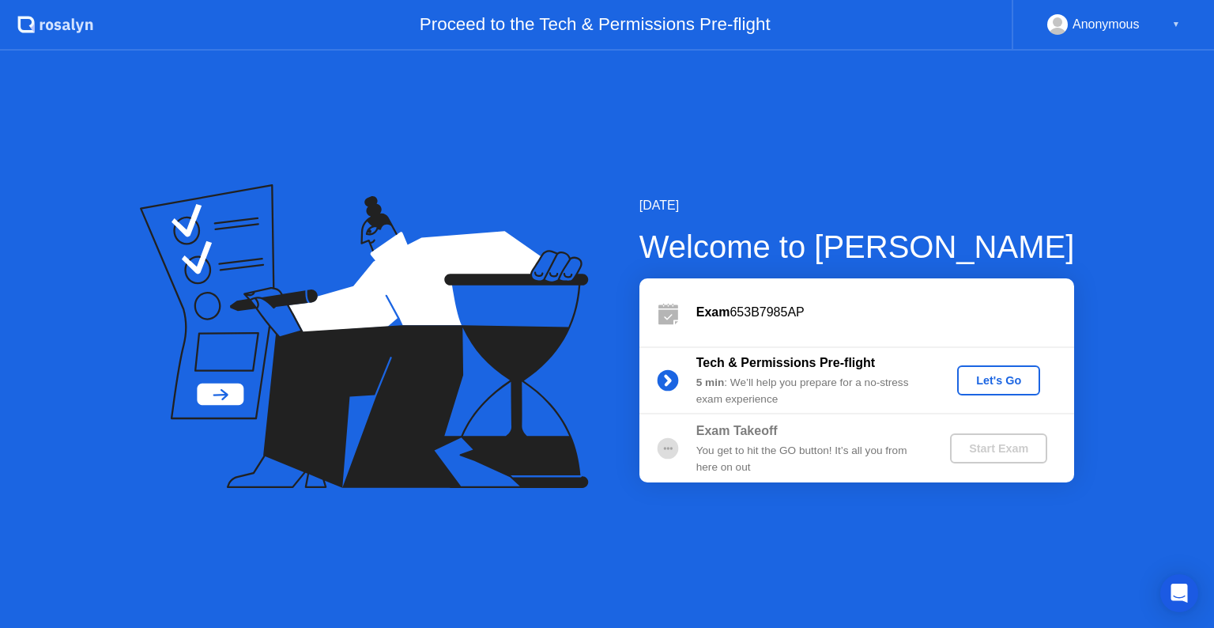
click at [1003, 376] on div "Let's Go" at bounding box center [999, 380] width 70 height 13
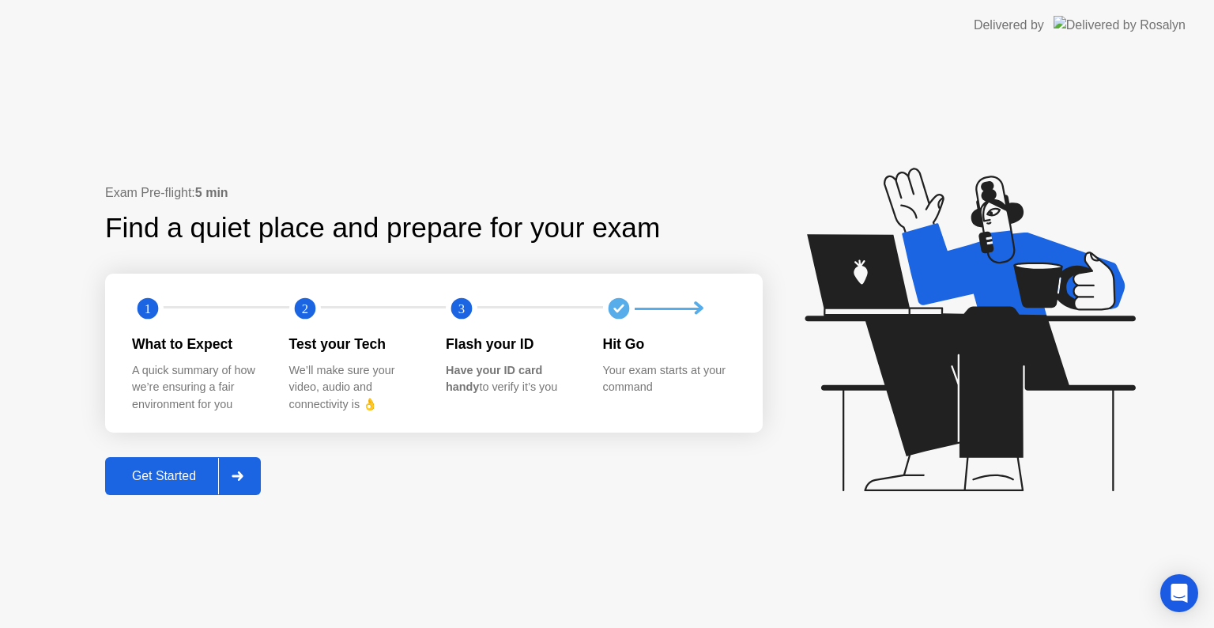
click at [176, 475] on div "Get Started" at bounding box center [164, 476] width 108 height 14
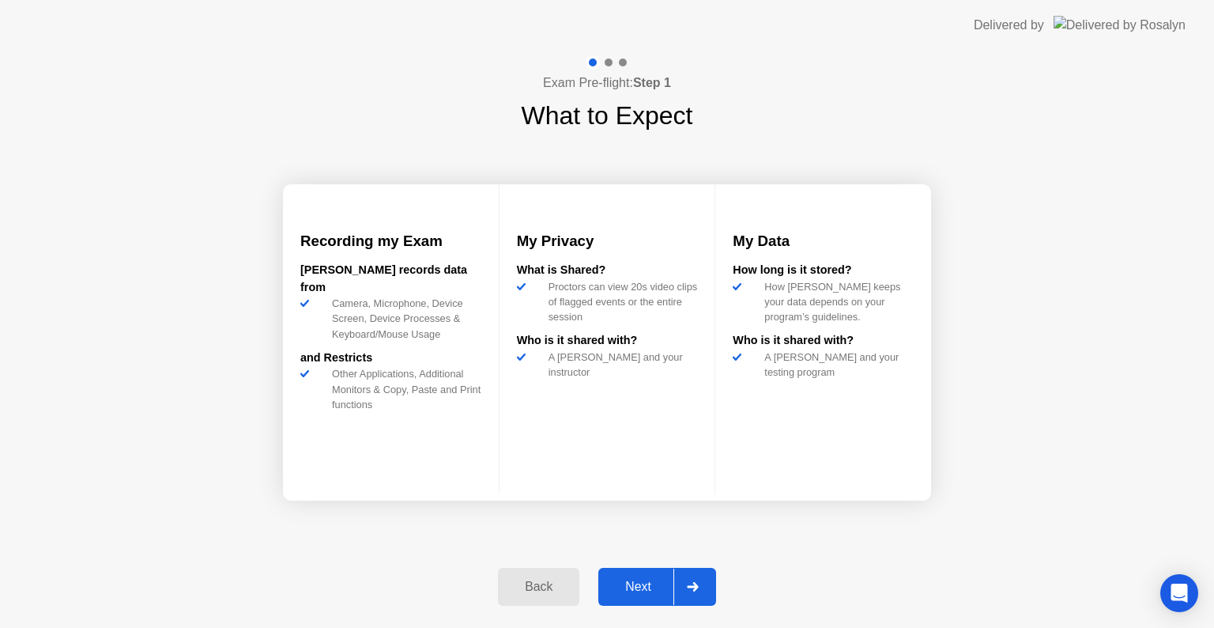
click at [645, 602] on button "Next" at bounding box center [657, 587] width 118 height 38
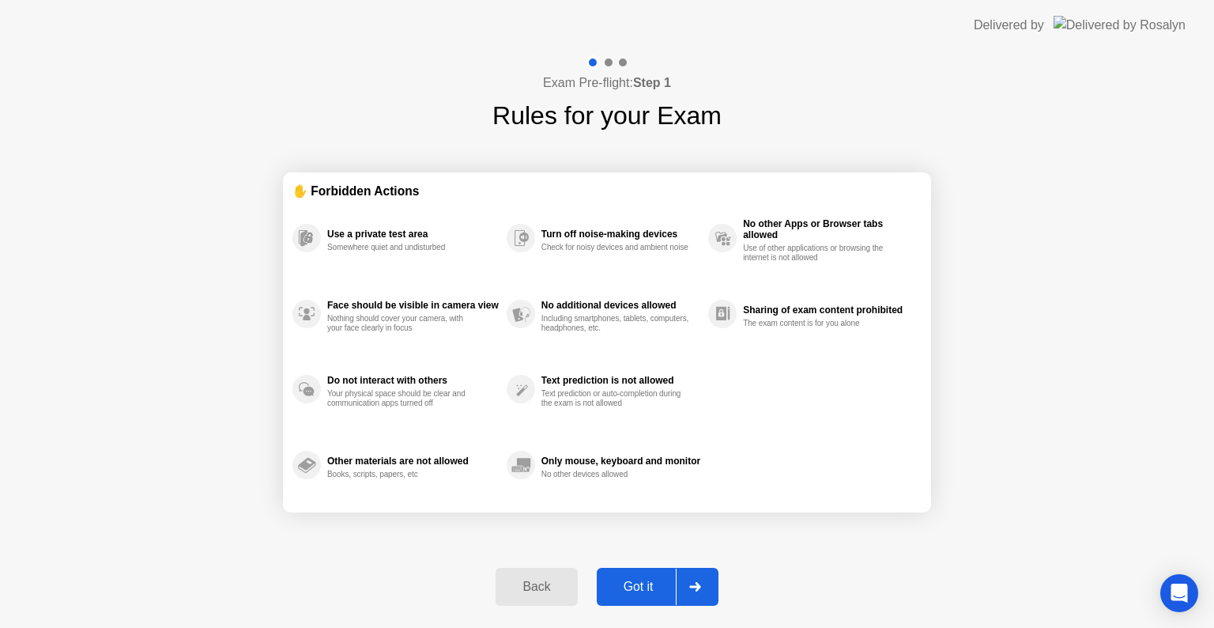
click at [645, 586] on div "Got it" at bounding box center [639, 586] width 74 height 14
select select "**********"
select select "*******"
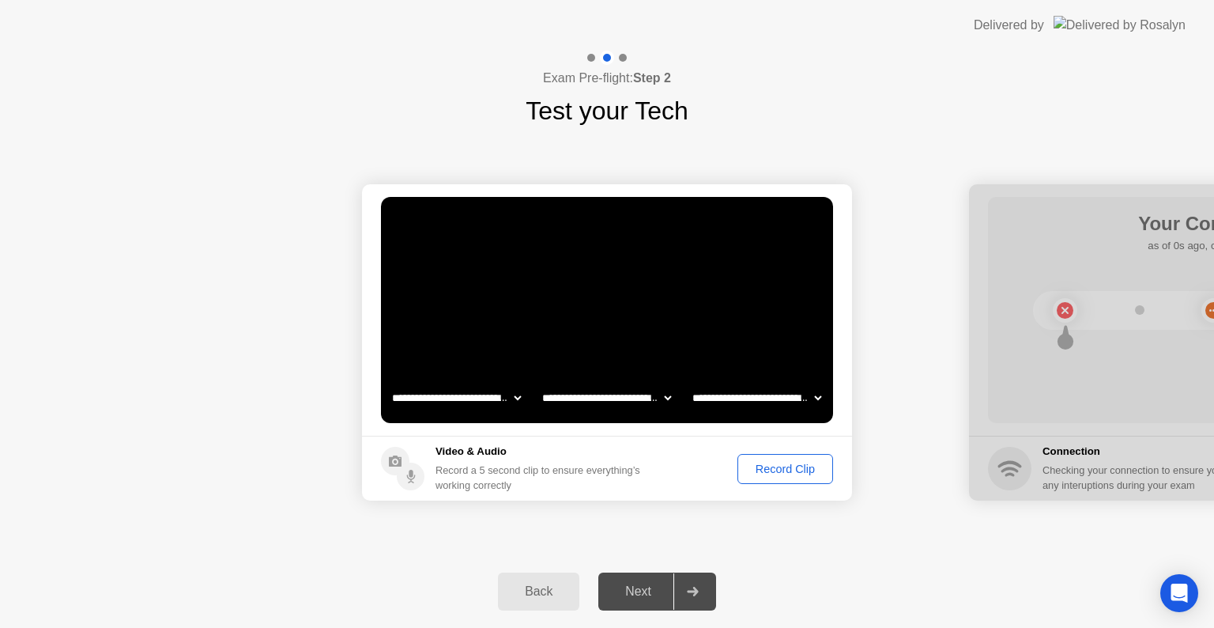
click at [788, 462] on div "Record Clip" at bounding box center [785, 468] width 85 height 13
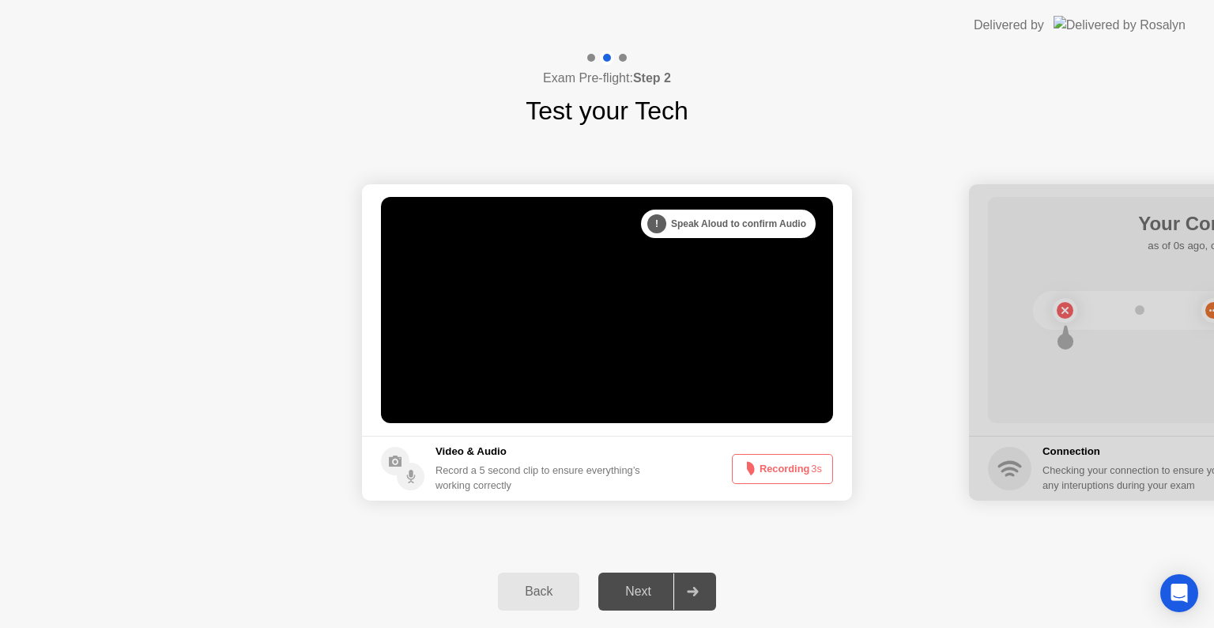
click at [788, 459] on button "Recording 3s" at bounding box center [782, 469] width 101 height 30
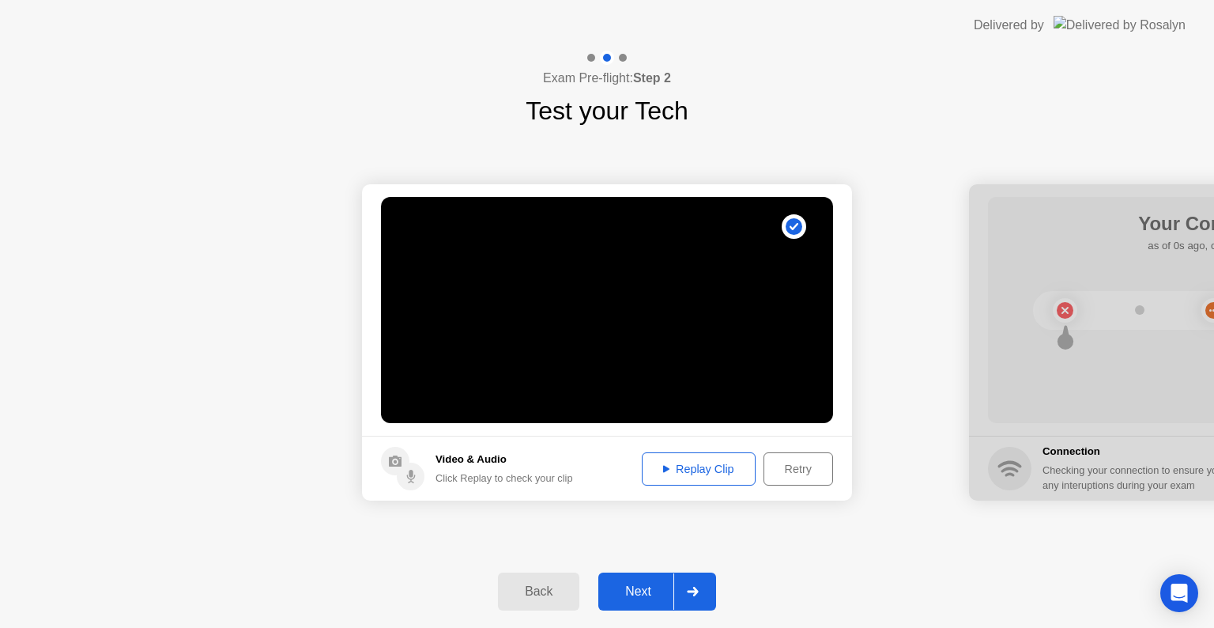
click at [693, 581] on div at bounding box center [693, 591] width 38 height 36
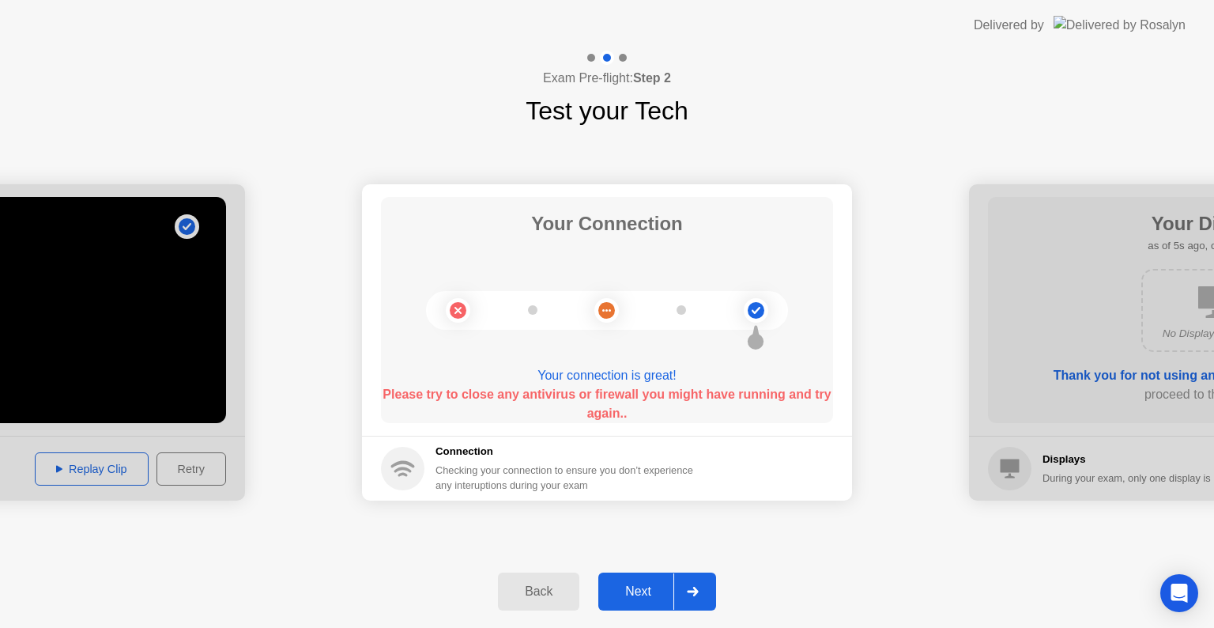
click at [692, 582] on div at bounding box center [693, 591] width 38 height 36
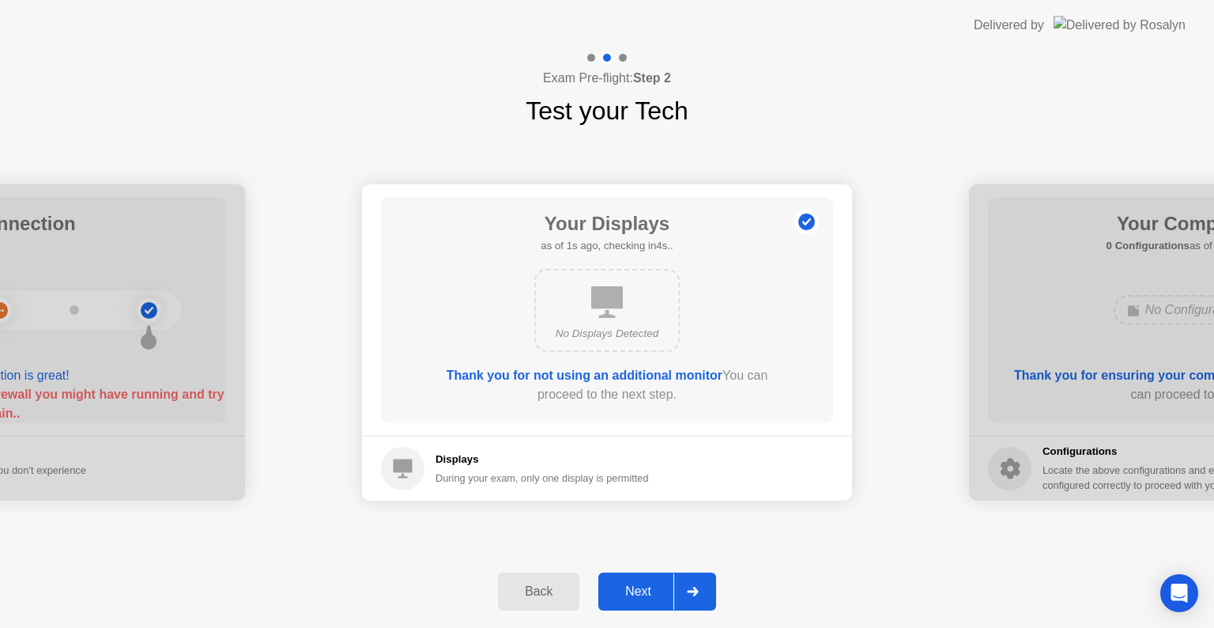
click at [690, 589] on icon at bounding box center [693, 591] width 12 height 9
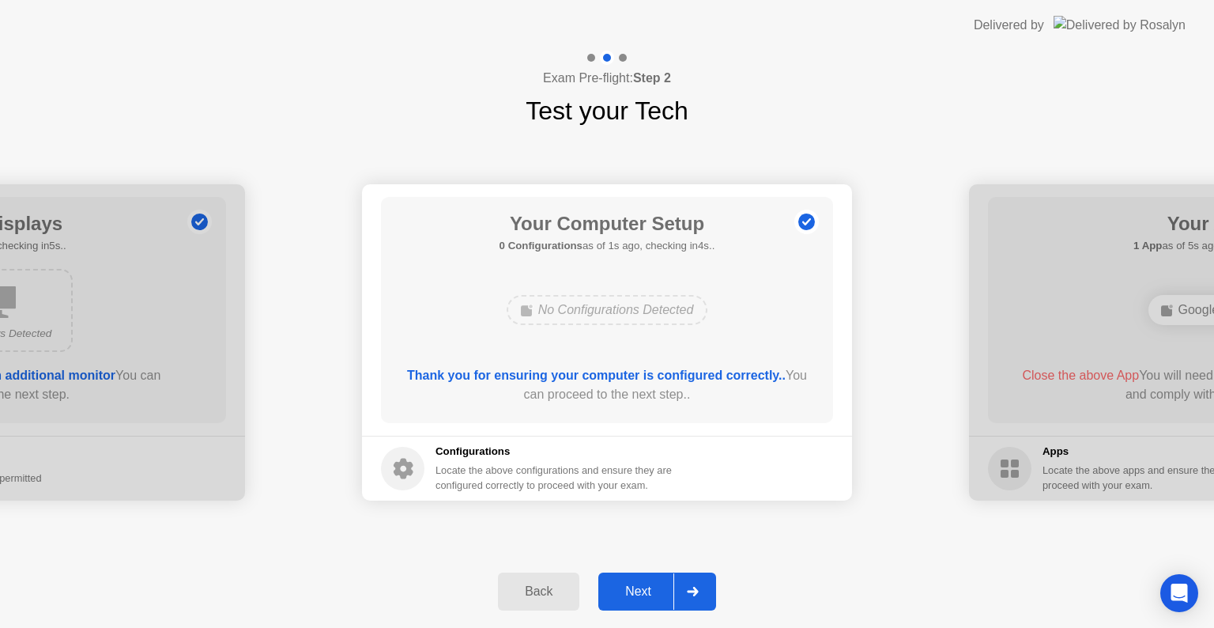
click at [728, 372] on b "Thank you for ensuring your computer is configured correctly.." at bounding box center [596, 374] width 379 height 13
click at [692, 585] on div at bounding box center [693, 591] width 38 height 36
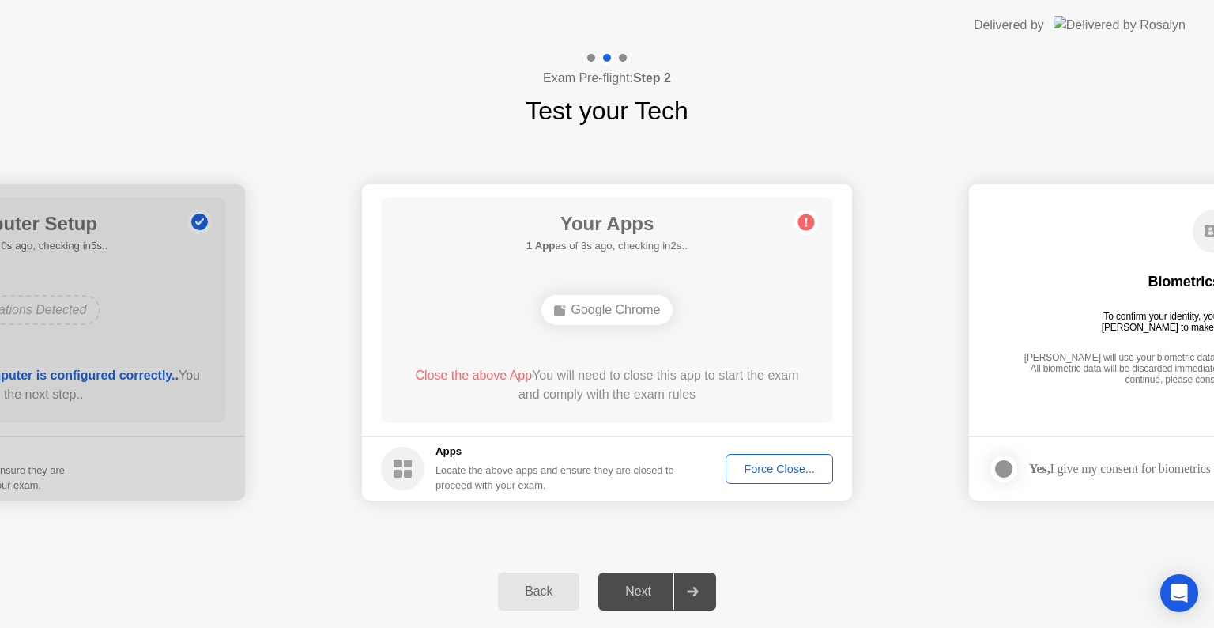
click at [774, 469] on div "Force Close..." at bounding box center [779, 468] width 96 height 13
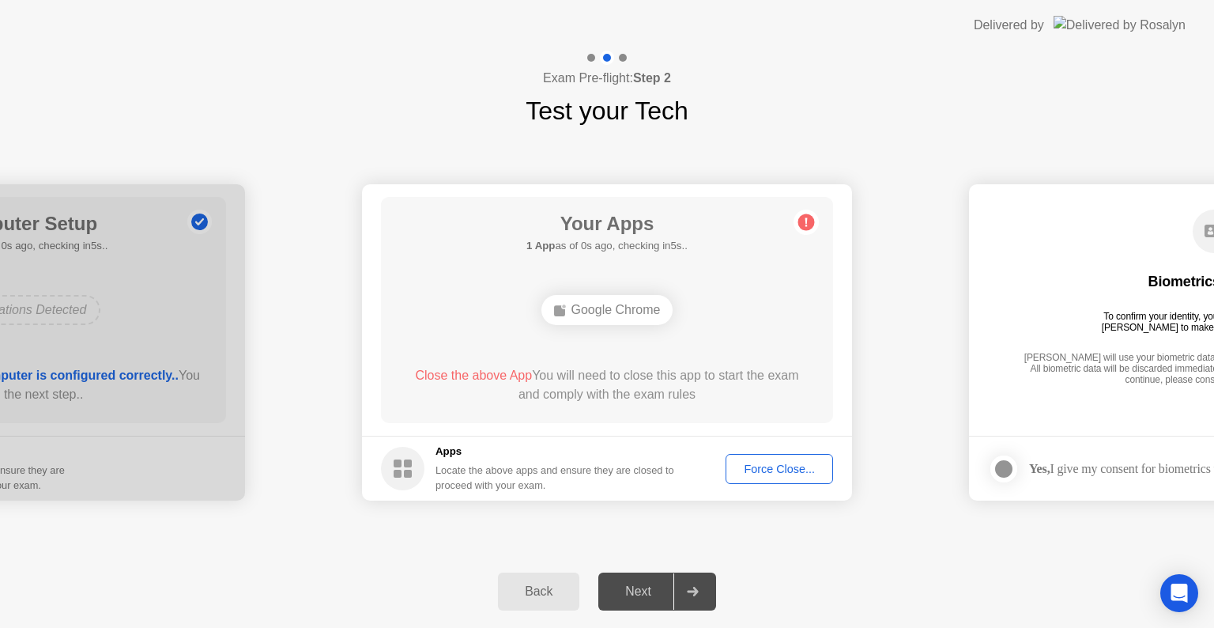
click at [789, 466] on div "Force Close..." at bounding box center [779, 468] width 96 height 13
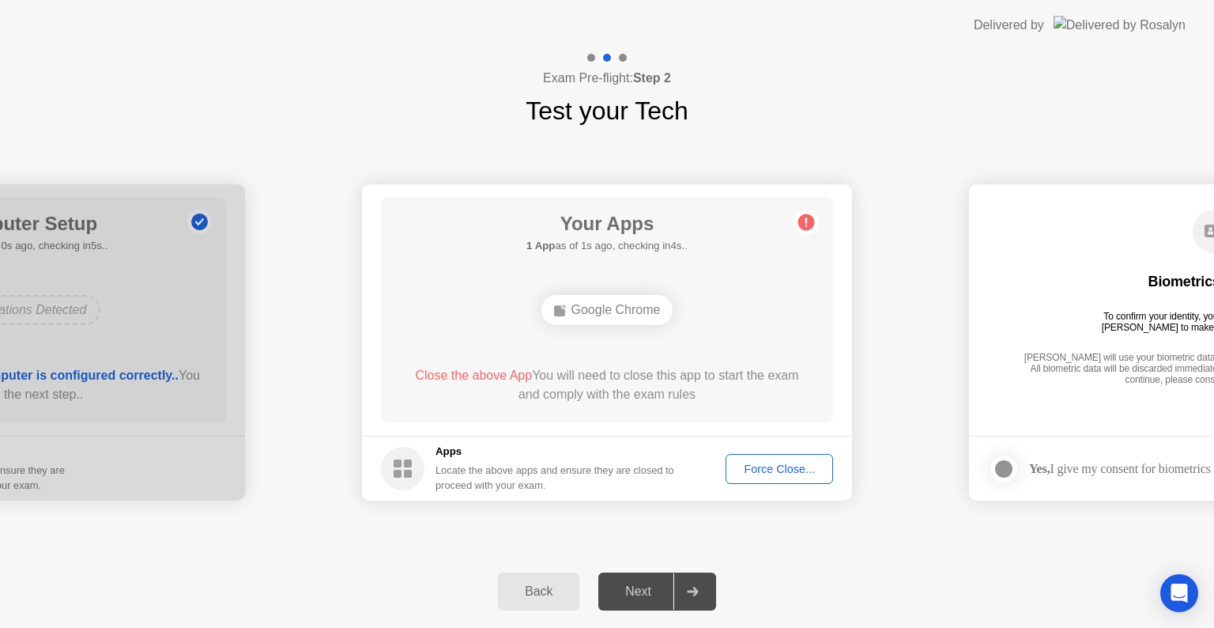
click at [1003, 468] on div at bounding box center [1003, 468] width 19 height 19
click at [776, 469] on div "Force Close..." at bounding box center [779, 468] width 96 height 13
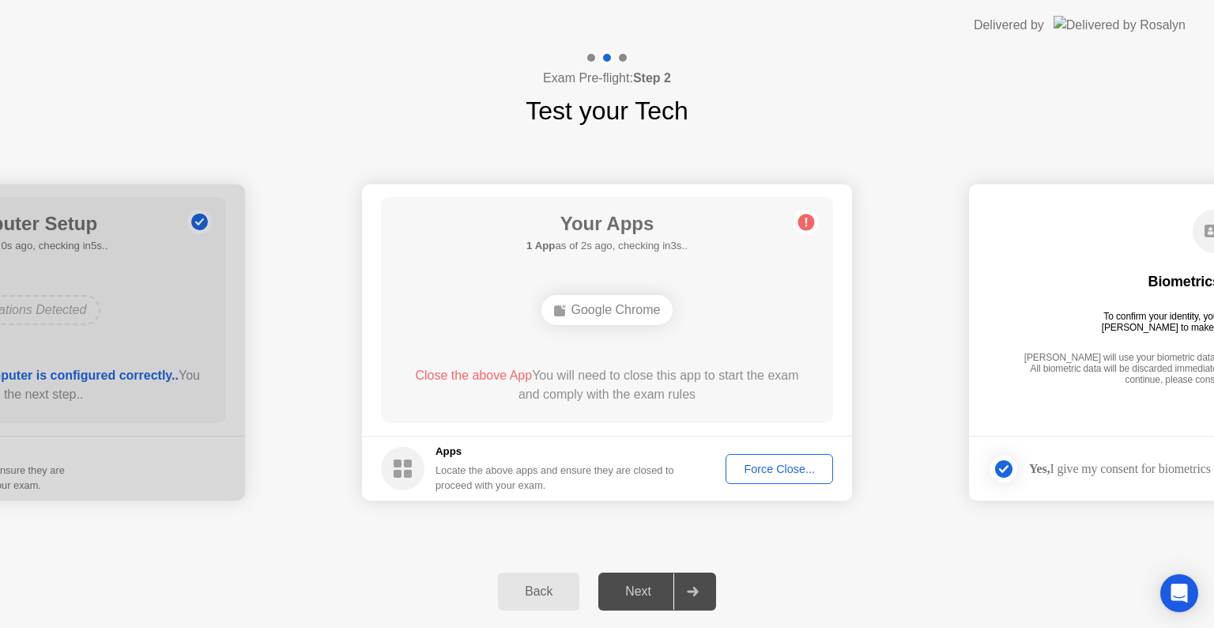
click at [802, 472] on div "Force Close..." at bounding box center [779, 468] width 96 height 13
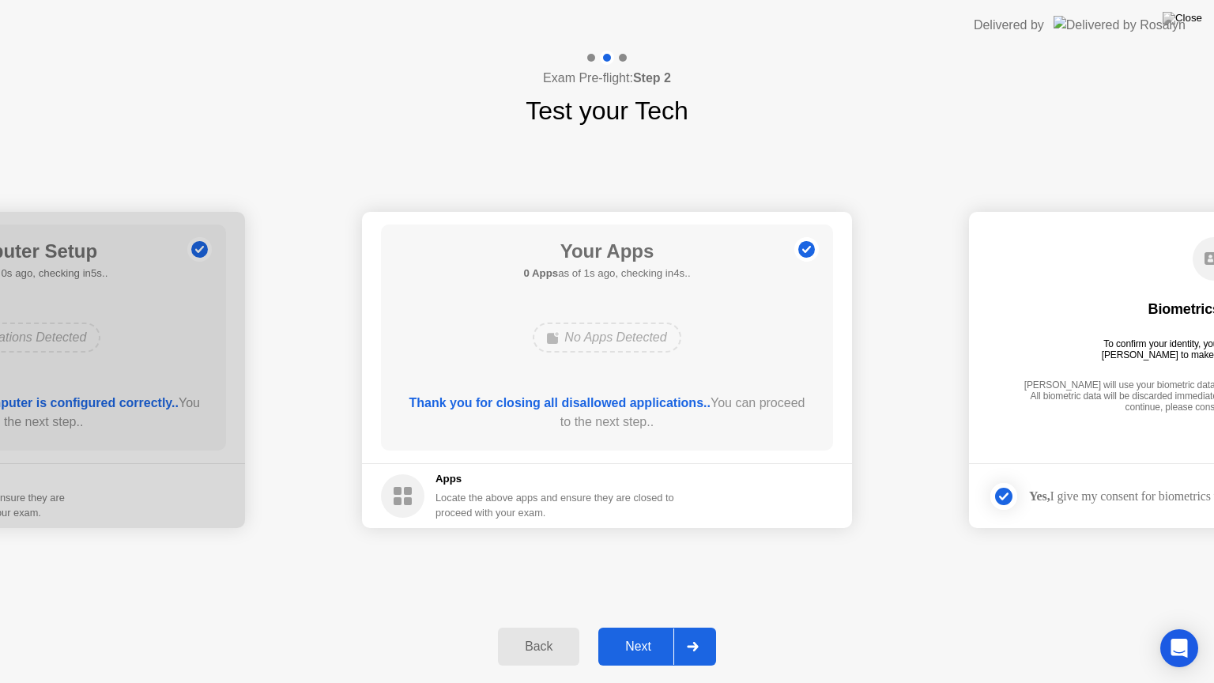
click at [695, 627] on icon at bounding box center [692, 646] width 11 height 9
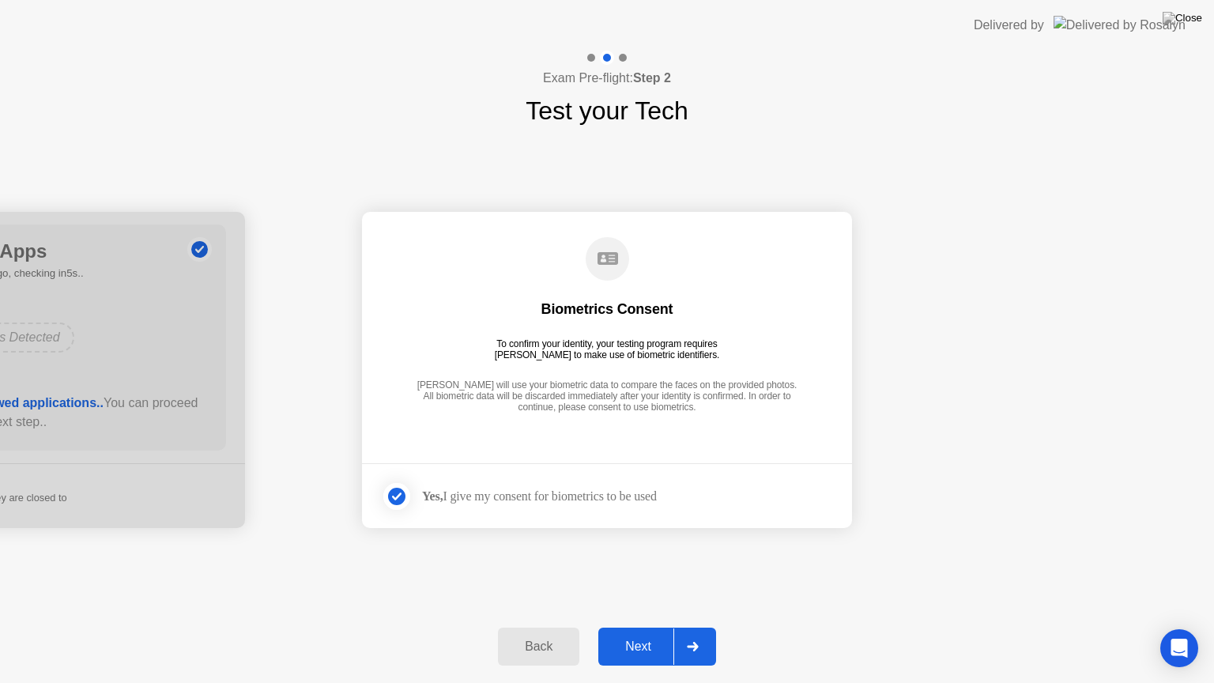
click at [696, 627] on icon at bounding box center [693, 646] width 12 height 9
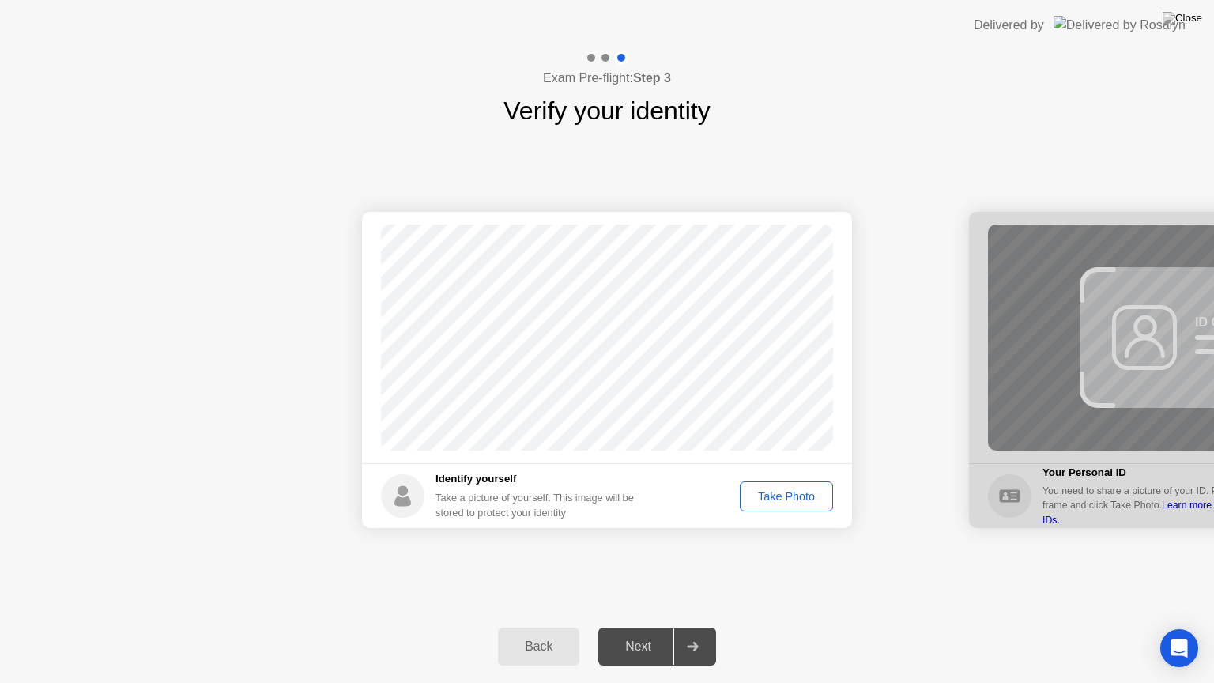
click at [784, 491] on div "Take Photo" at bounding box center [786, 496] width 82 height 13
click at [697, 627] on div at bounding box center [693, 646] width 38 height 36
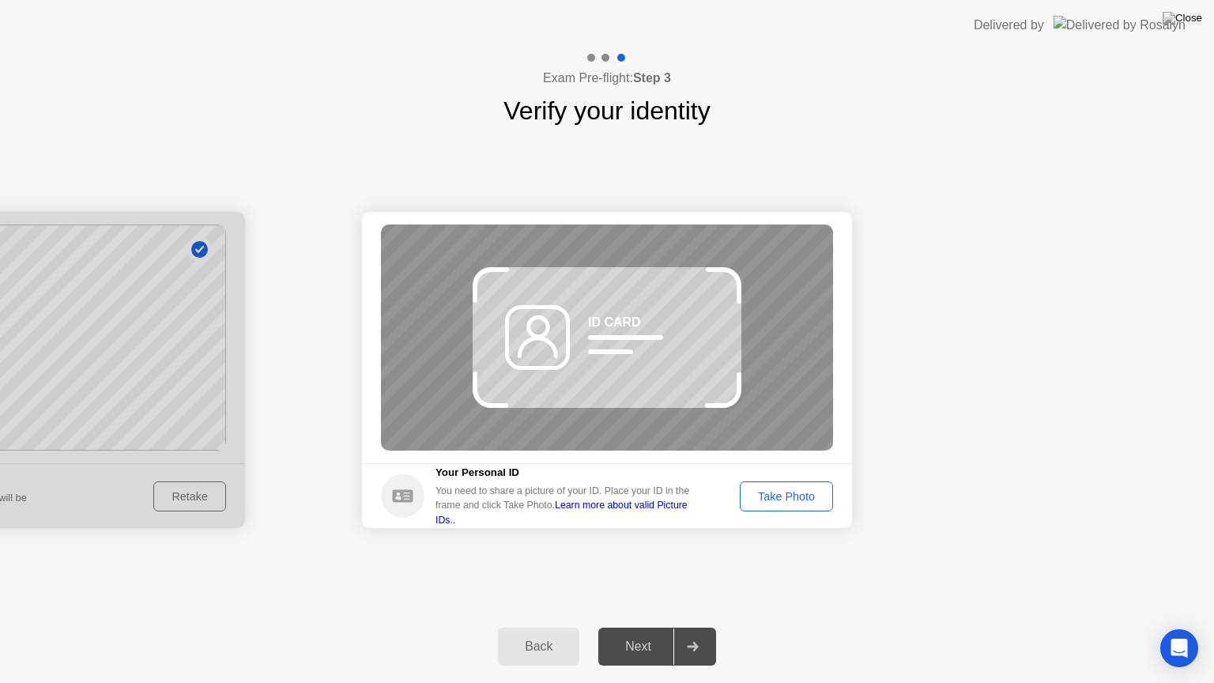
click at [800, 492] on div "Take Photo" at bounding box center [786, 496] width 82 height 13
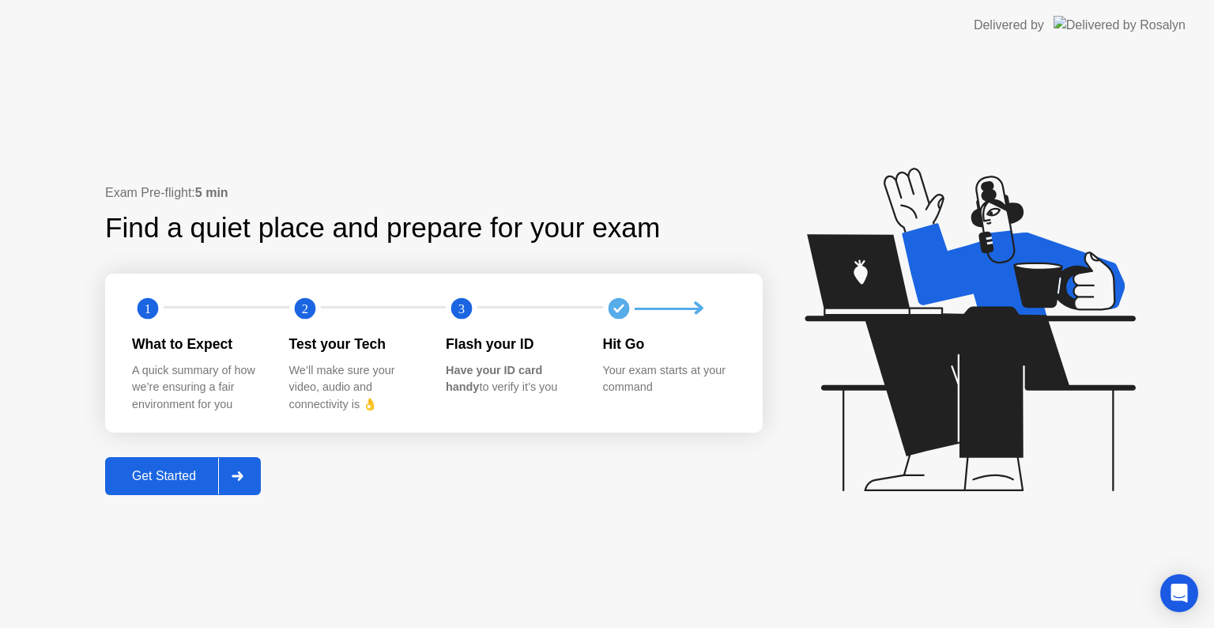
click at [177, 475] on div "Get Started" at bounding box center [164, 476] width 108 height 14
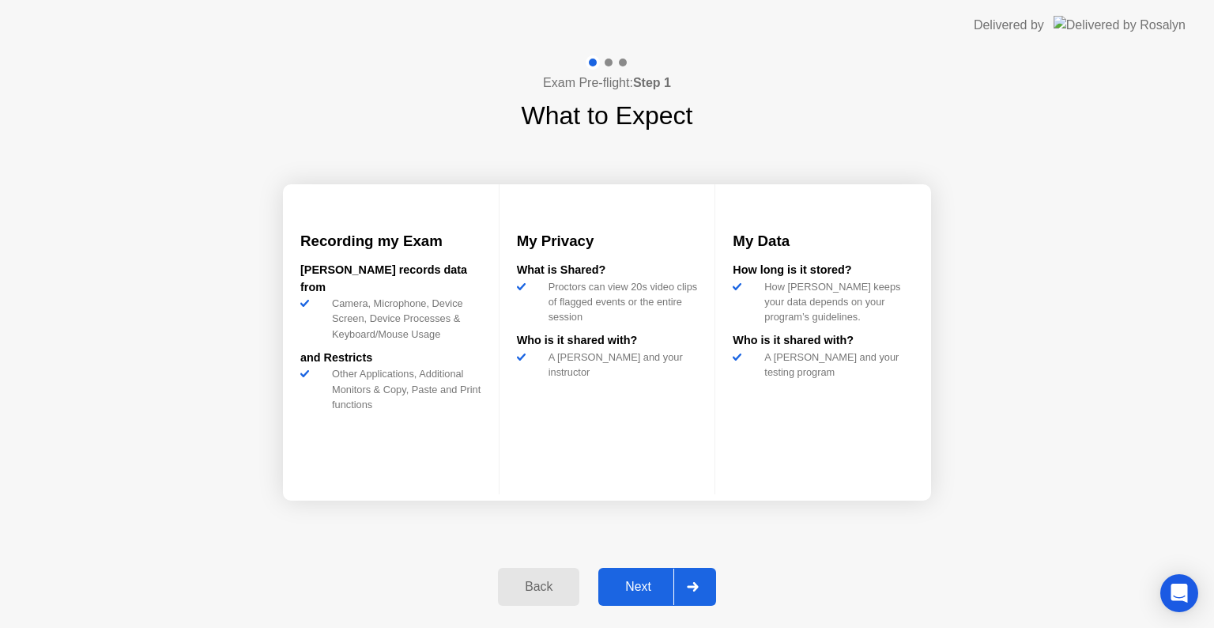
click at [640, 590] on div "Next" at bounding box center [638, 586] width 70 height 14
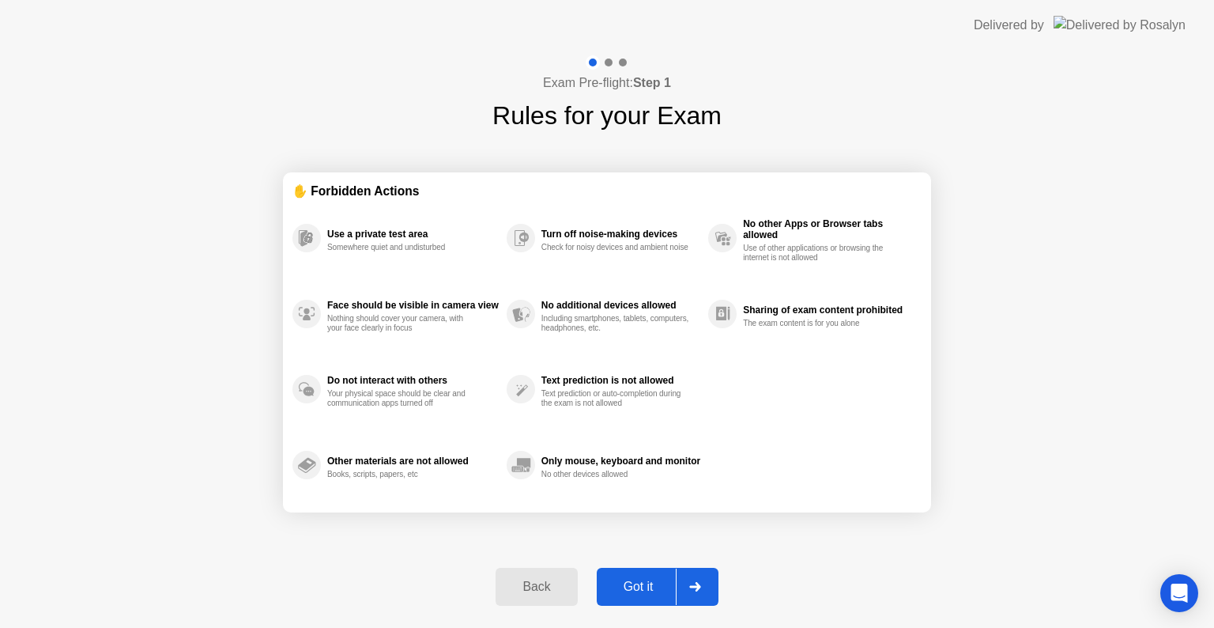
click at [640, 590] on div "Got it" at bounding box center [639, 586] width 74 height 14
select select "**********"
select select "*******"
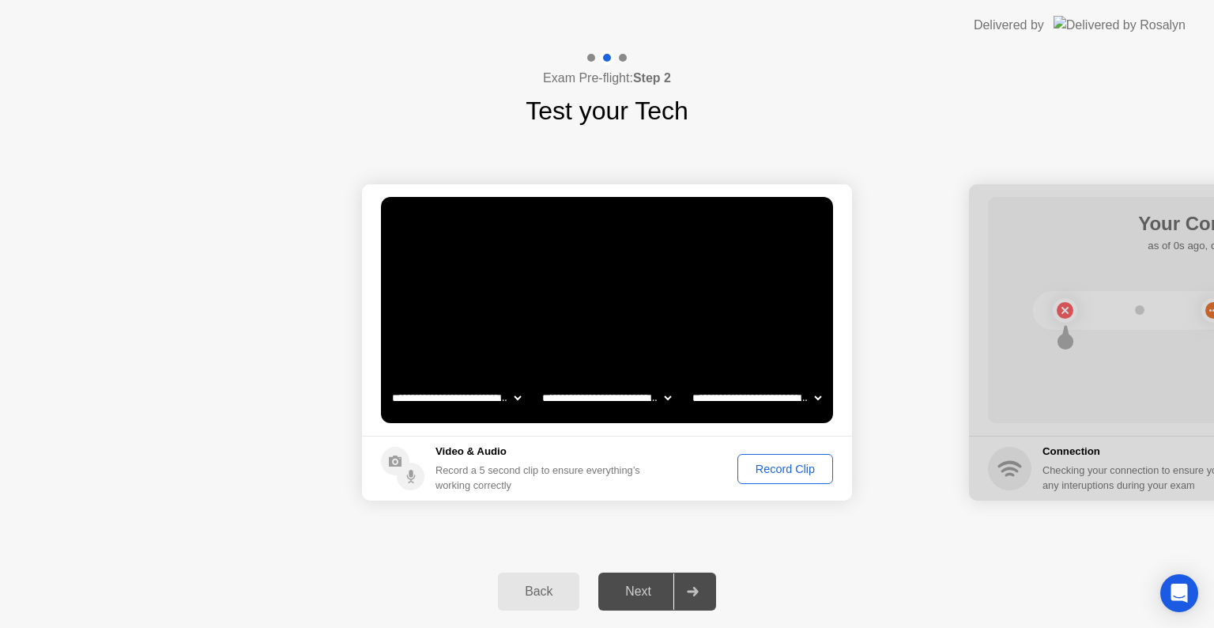
click at [780, 467] on div "Record Clip" at bounding box center [785, 468] width 85 height 13
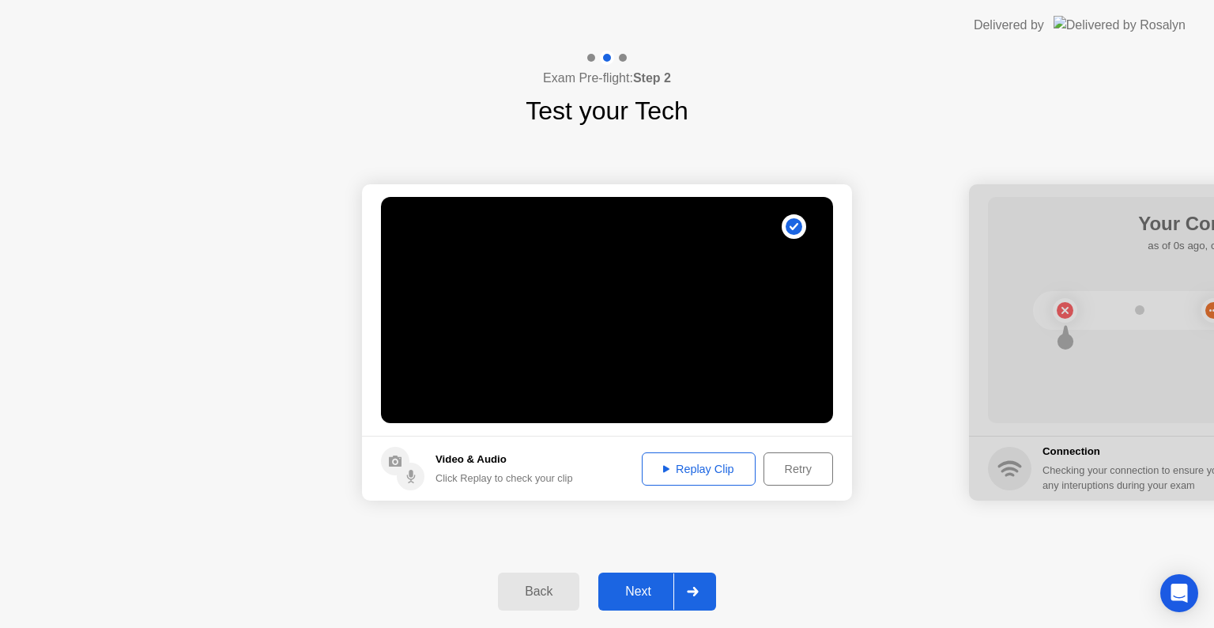
click at [692, 592] on icon at bounding box center [693, 591] width 12 height 9
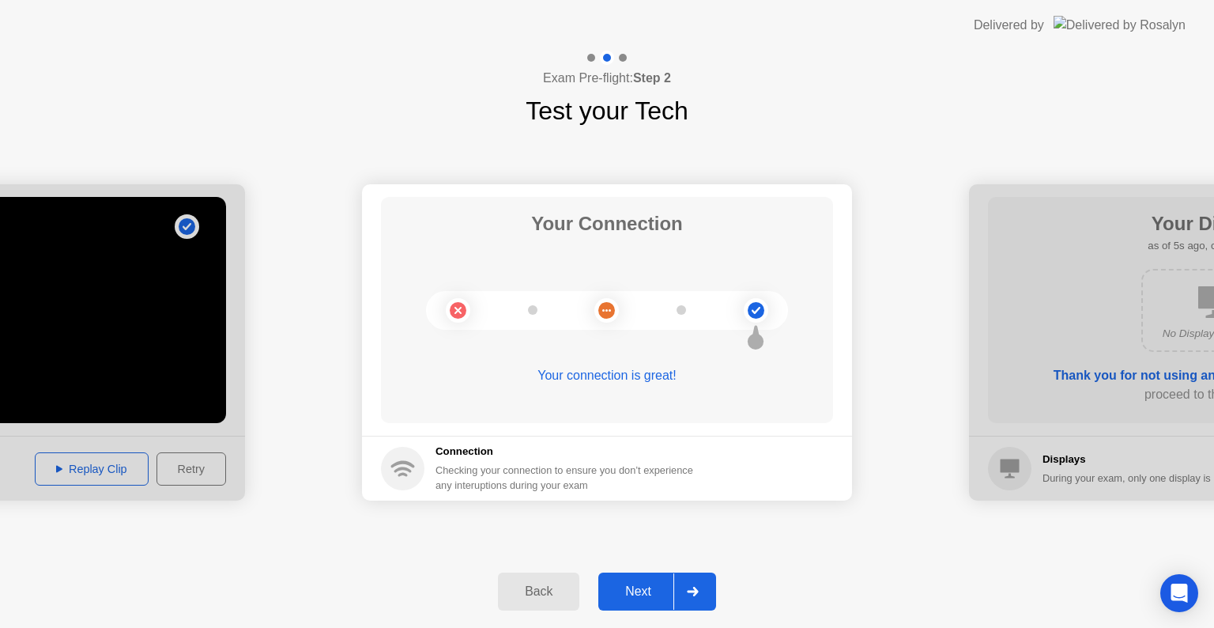
click at [692, 594] on icon at bounding box center [693, 591] width 12 height 9
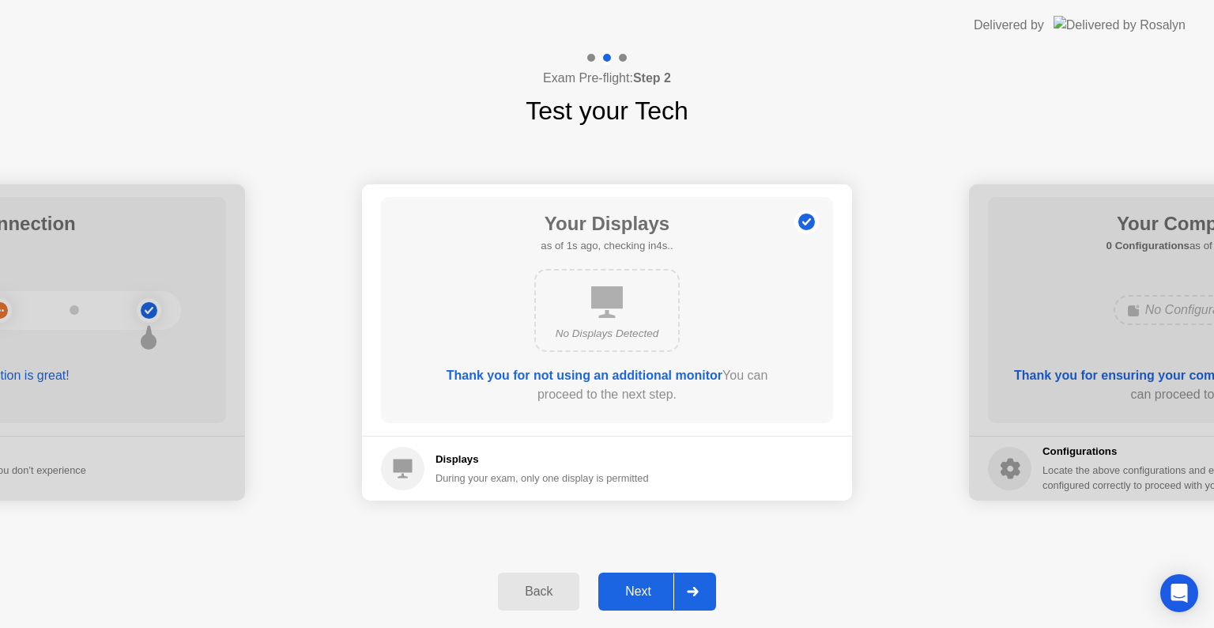
click at [655, 381] on b "Thank you for not using an additional monitor" at bounding box center [585, 374] width 276 height 13
click at [694, 595] on div at bounding box center [693, 591] width 38 height 36
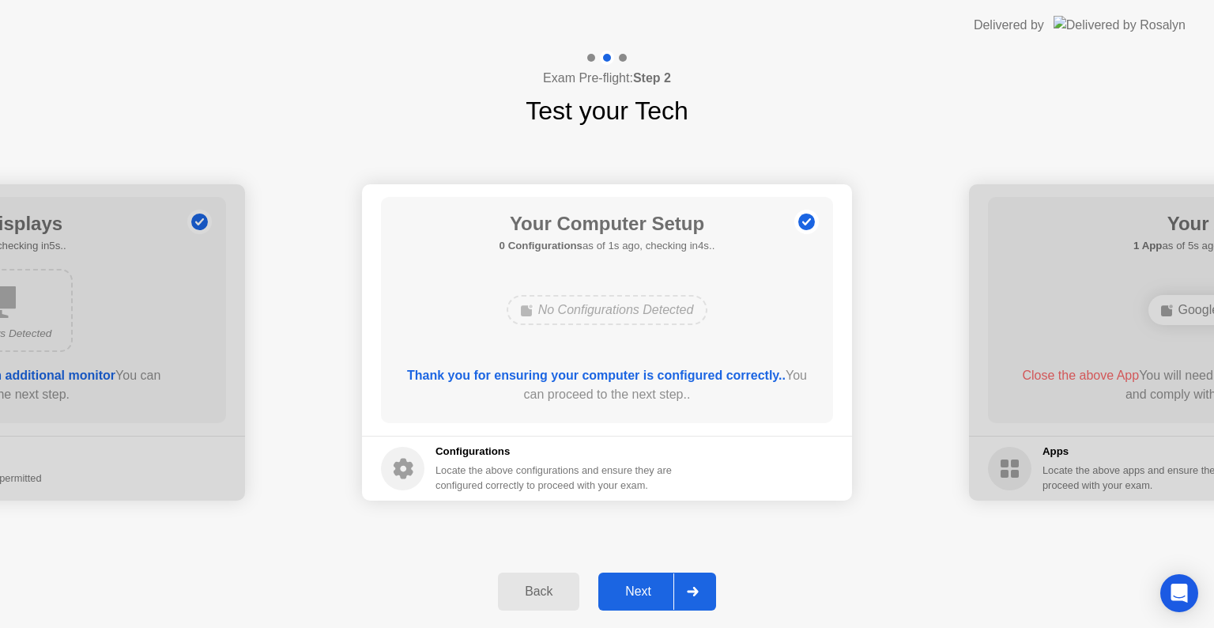
click at [651, 378] on b "Thank you for ensuring your computer is configured correctly.." at bounding box center [596, 374] width 379 height 13
click at [704, 590] on div at bounding box center [693, 591] width 38 height 36
